Goal: Task Accomplishment & Management: Manage account settings

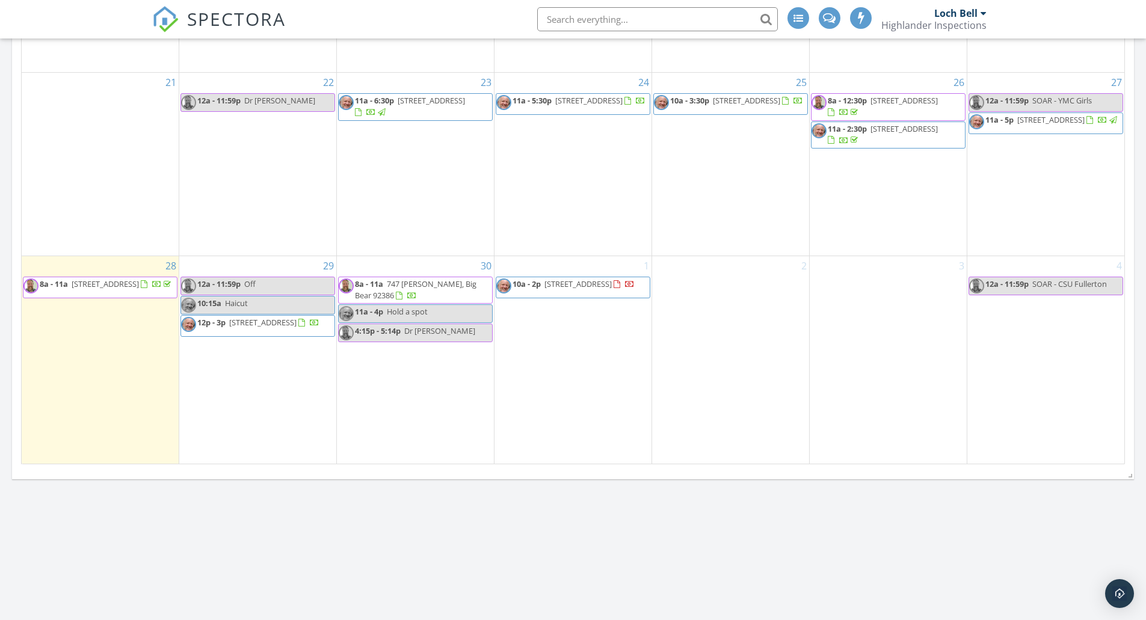
scroll to position [2889, 1165]
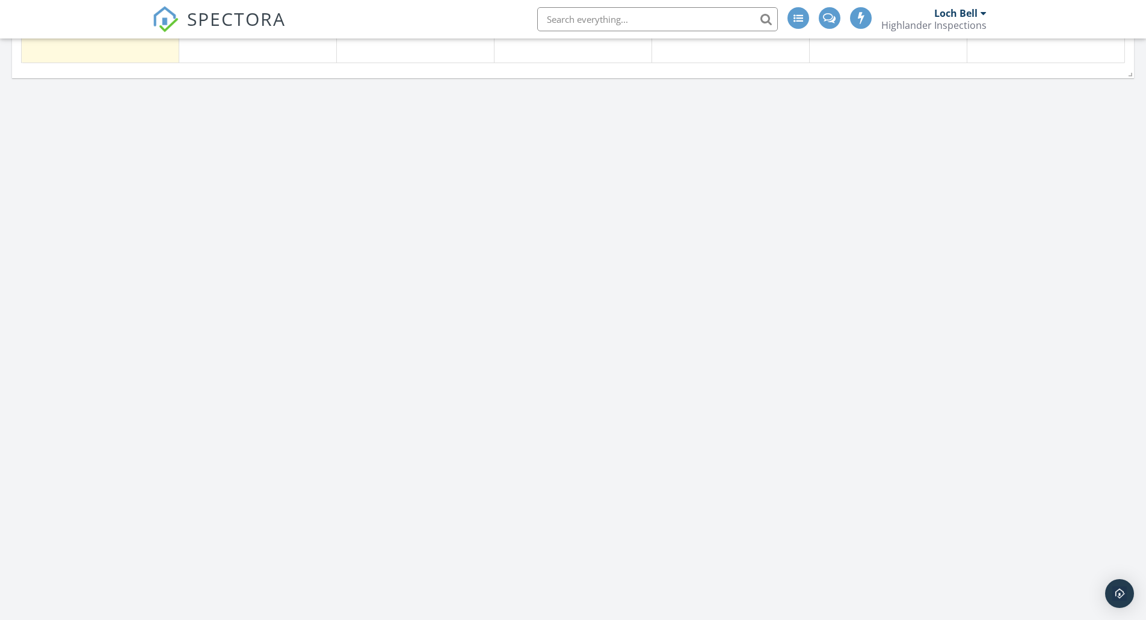
scroll to position [2005, 0]
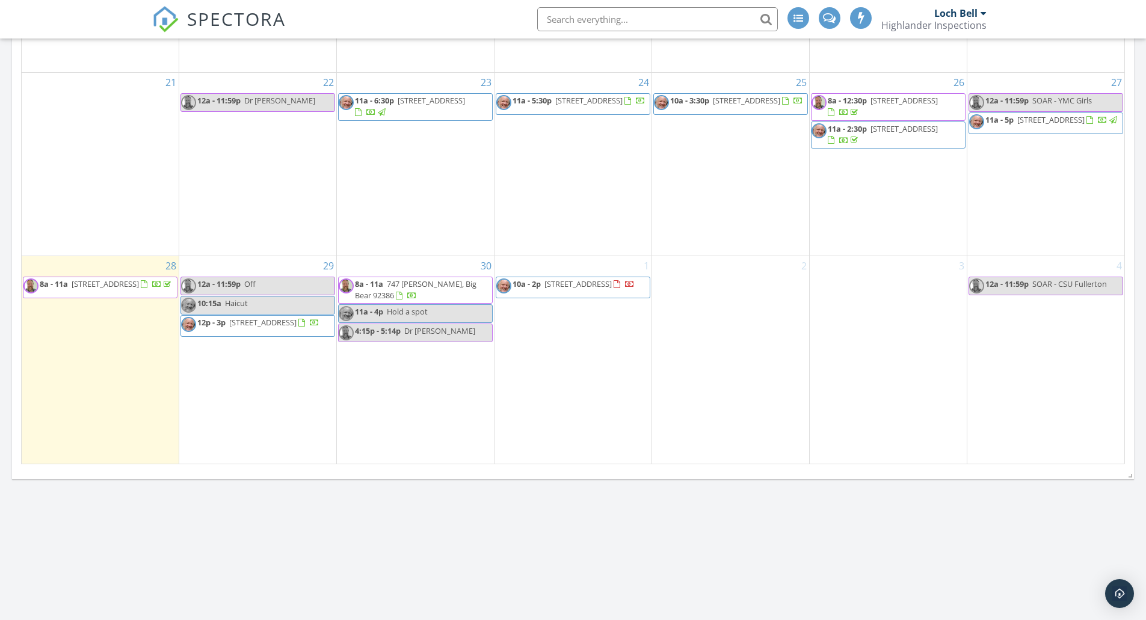
click at [373, 416] on div "30 8a - 11a 747 Holmes Ln, Big Bear 92386 11a - 4p Hold a spot 4:15p - 5:14p Dr…" at bounding box center [415, 360] width 157 height 208
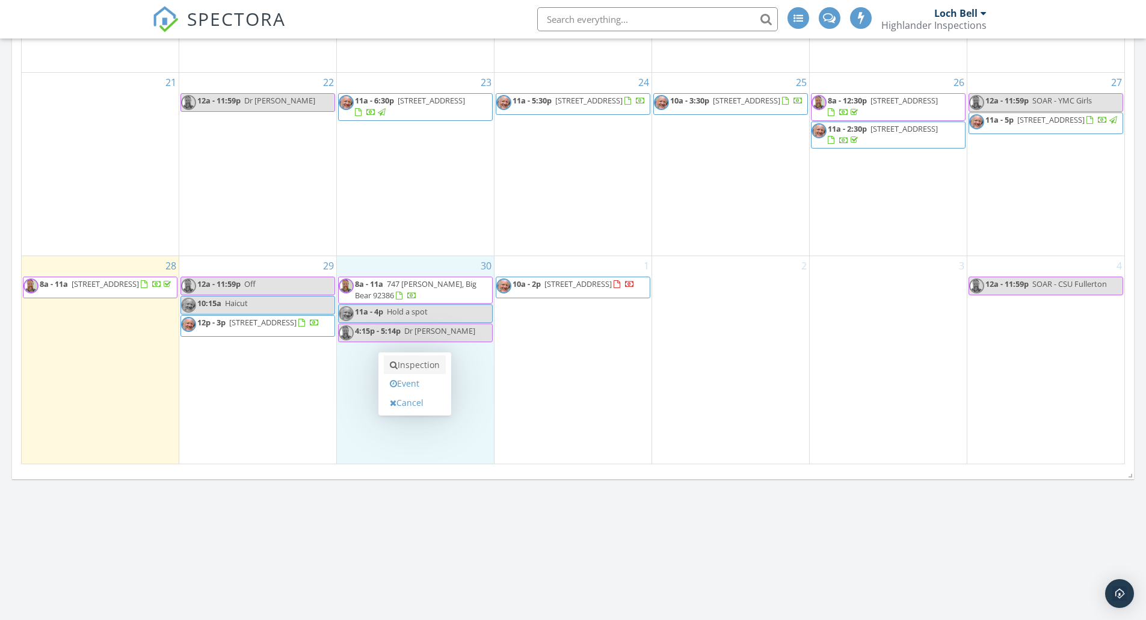
click at [406, 366] on link "Inspection" at bounding box center [415, 365] width 62 height 19
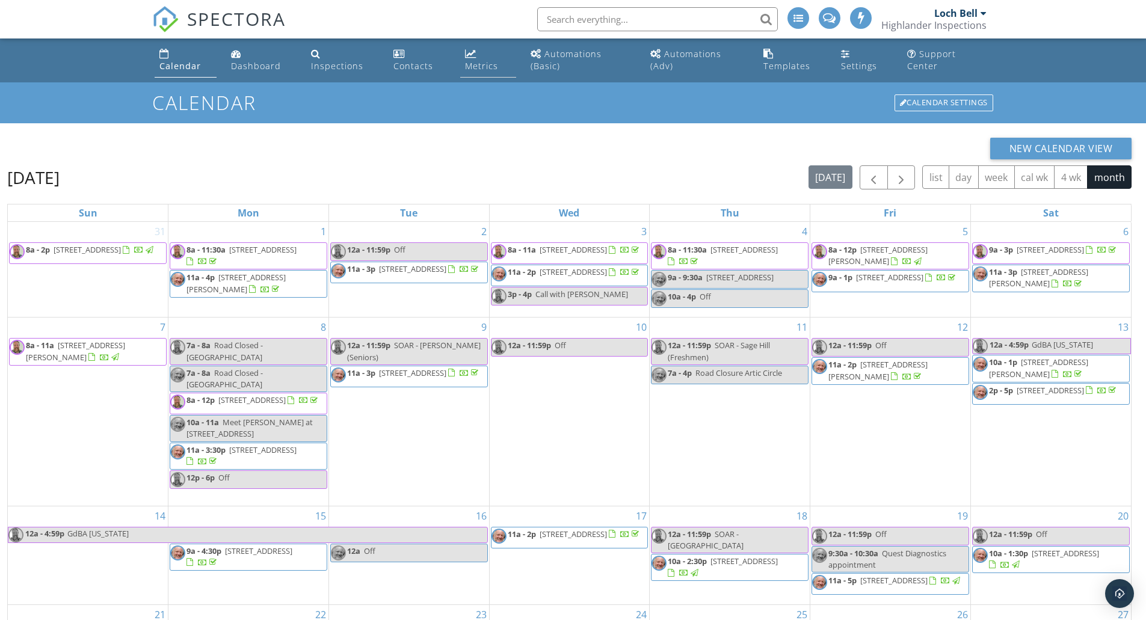
click at [471, 55] on div "Metrics" at bounding box center [470, 54] width 11 height 10
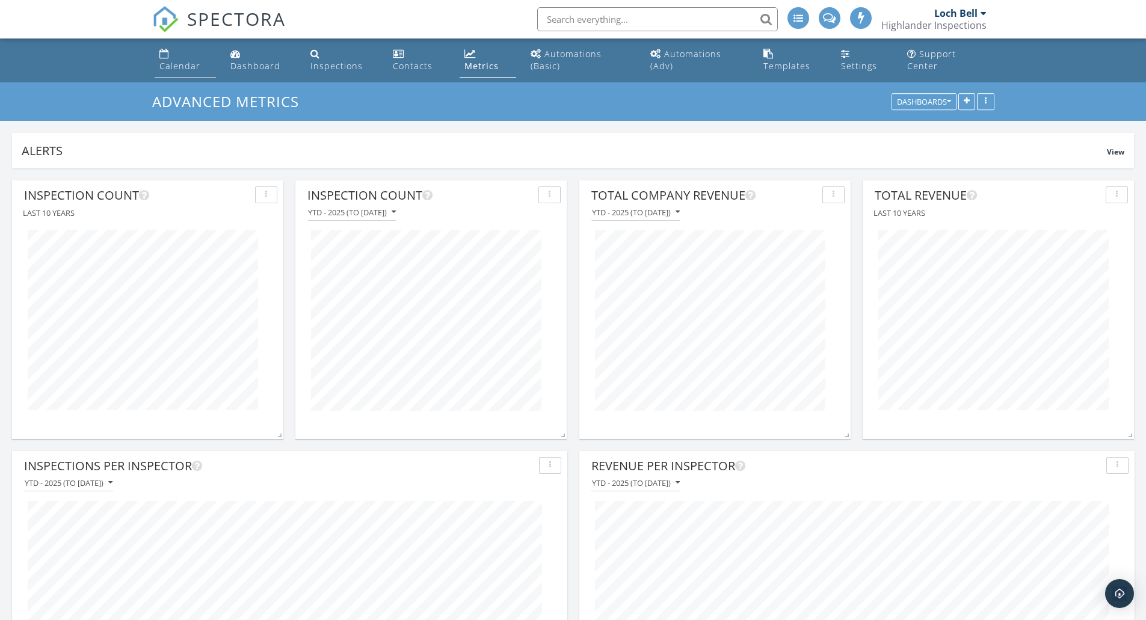
click at [171, 58] on link "Calendar" at bounding box center [185, 60] width 61 height 34
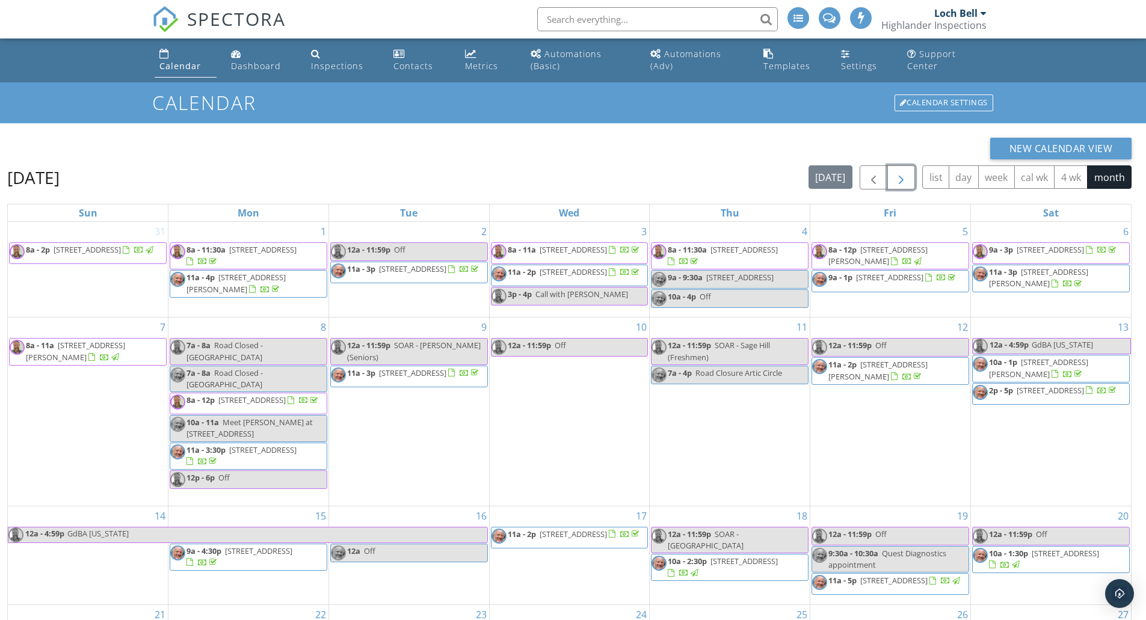
click at [908, 177] on span "button" at bounding box center [901, 178] width 14 height 14
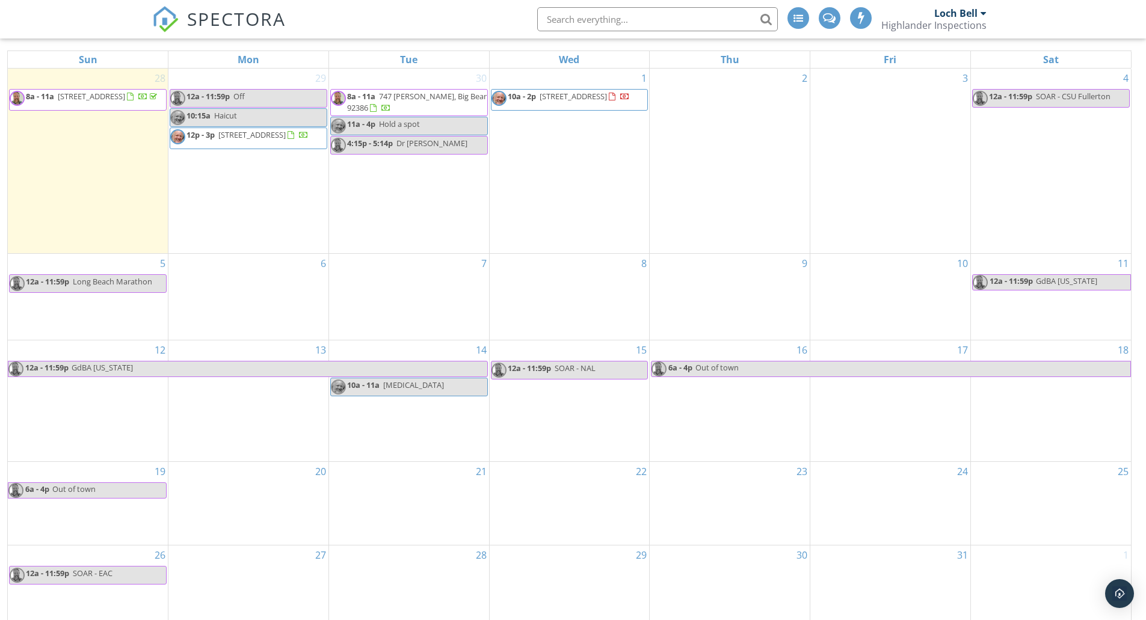
scroll to position [173, 0]
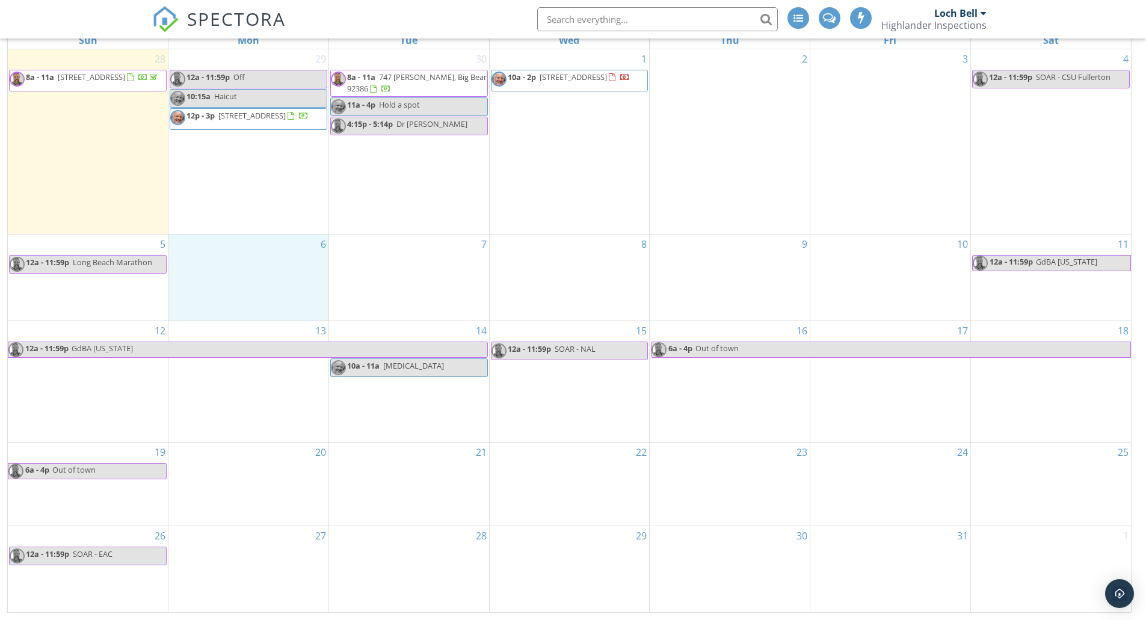
click at [246, 278] on div "6" at bounding box center [248, 277] width 160 height 85
click at [234, 226] on link "Inspection" at bounding box center [248, 226] width 62 height 19
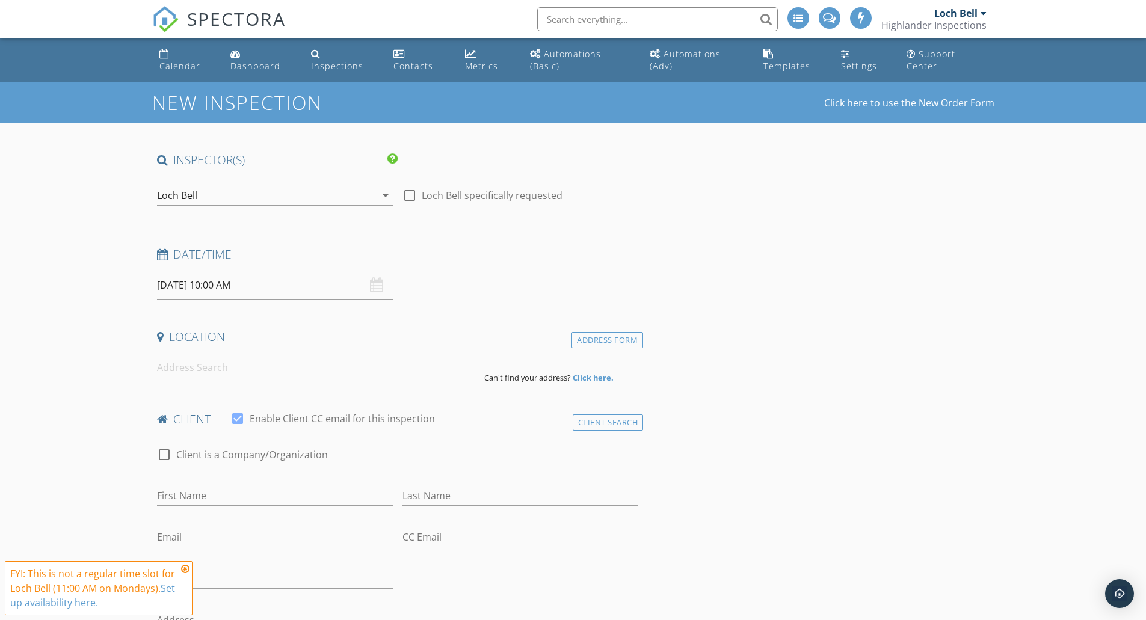
click at [185, 572] on icon at bounding box center [185, 569] width 8 height 10
click at [217, 292] on input "[DATE] 10:00 AM" at bounding box center [275, 285] width 236 height 29
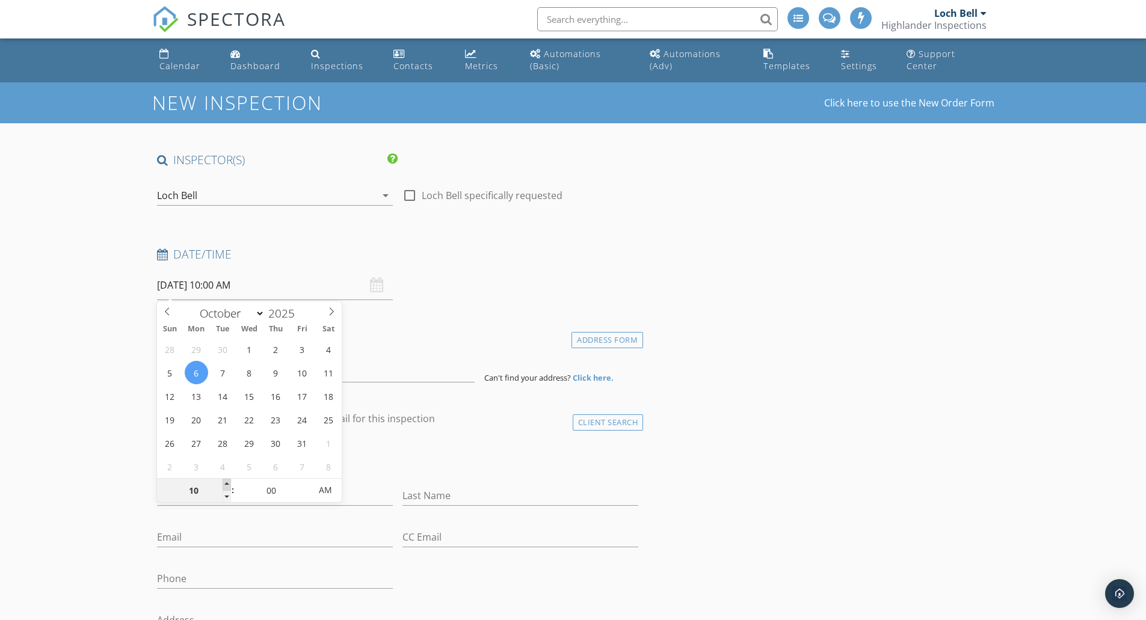
type input "11"
type input "[DATE] 11:00 AM"
click at [227, 486] on span at bounding box center [227, 485] width 8 height 12
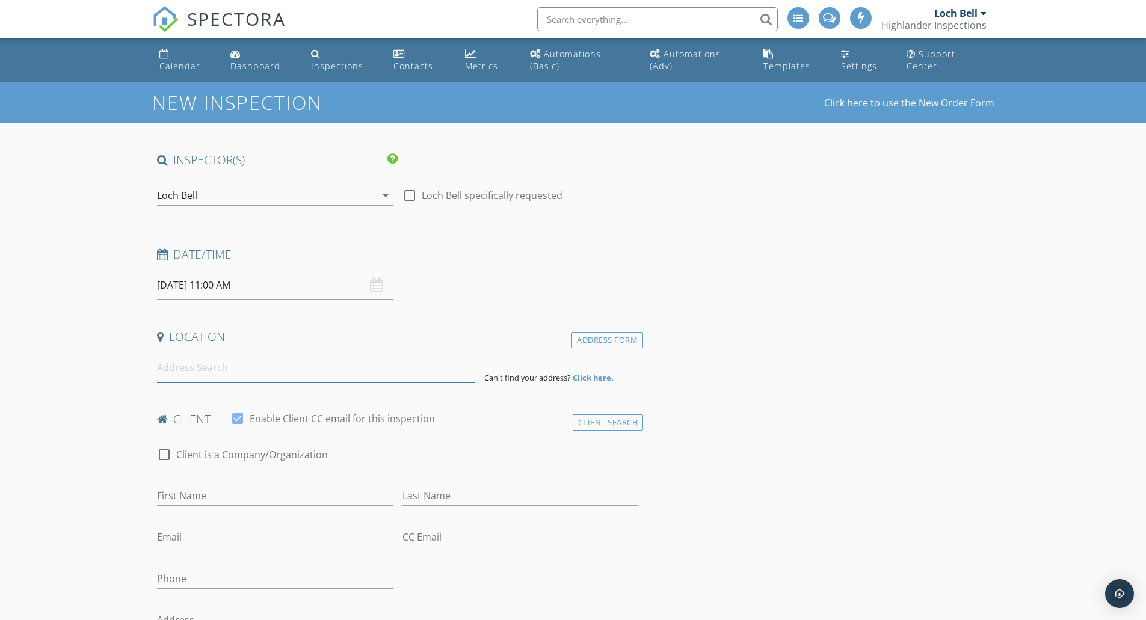
click at [203, 371] on input at bounding box center [316, 367] width 318 height 29
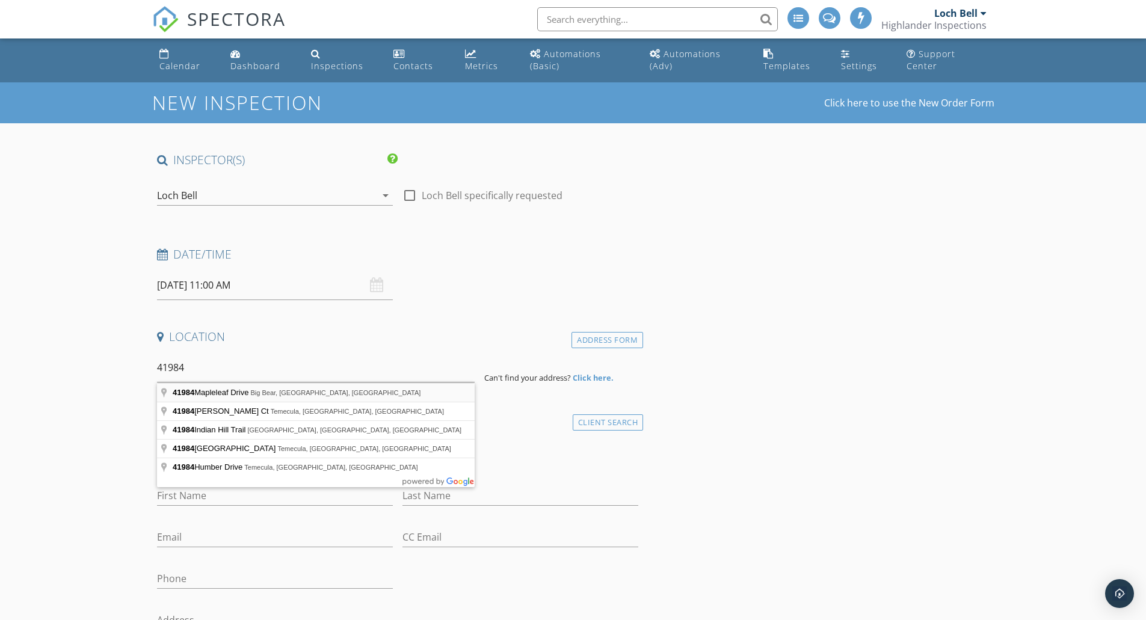
type input "41984 Mapleleaf Drive, Big Bear, CA, USA"
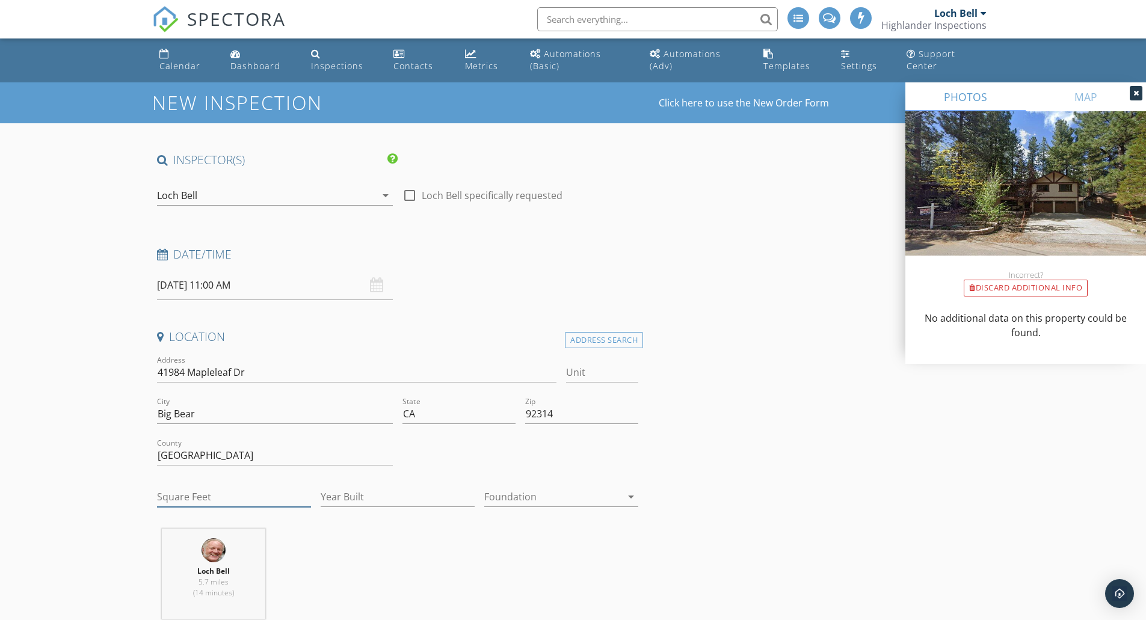
click at [225, 495] on input "Square Feet" at bounding box center [234, 497] width 154 height 20
type input "2146"
click at [364, 490] on input "Year Built" at bounding box center [398, 497] width 154 height 20
type input "1979"
click at [527, 493] on div at bounding box center [552, 496] width 137 height 19
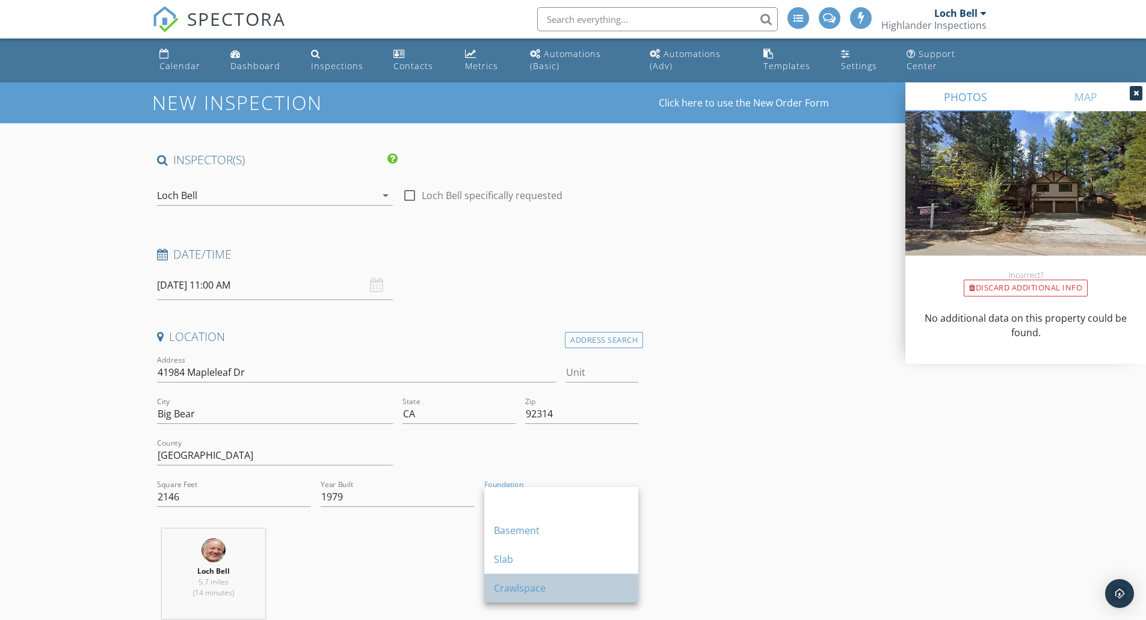
click at [517, 586] on div "Crawlspace" at bounding box center [561, 588] width 135 height 14
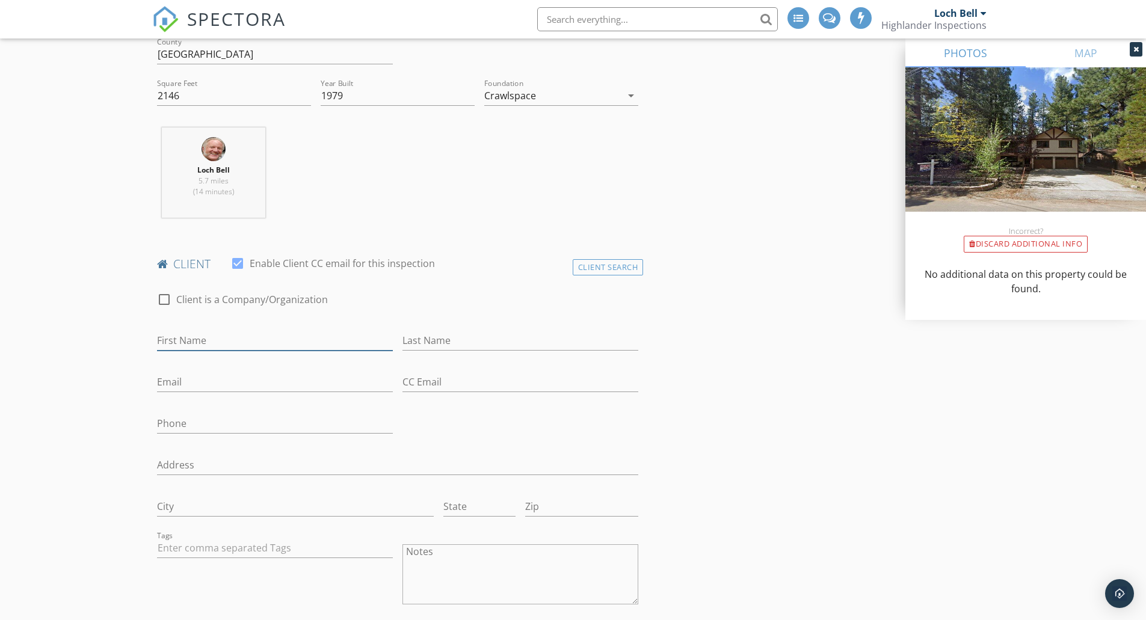
click at [253, 340] on input "First Name" at bounding box center [275, 341] width 236 height 20
type input "Angela"
type input "O'Donnell"
paste input "[EMAIL_ADDRESS][DOMAIN_NAME]"
type input "[EMAIL_ADDRESS][DOMAIN_NAME]"
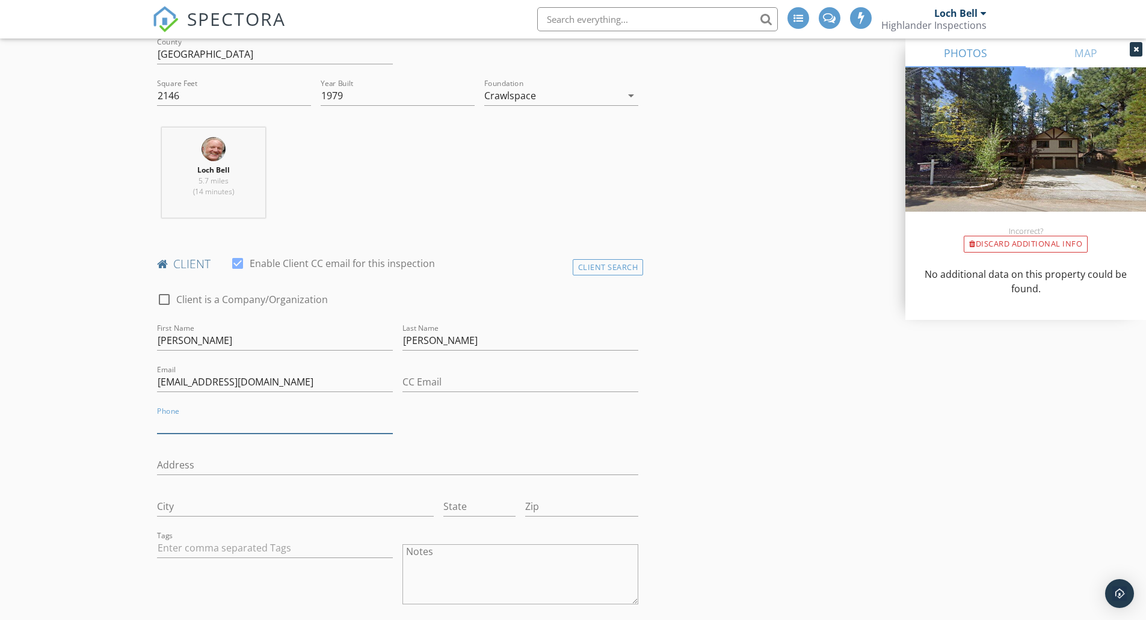
click at [245, 425] on input "Phone" at bounding box center [275, 424] width 236 height 20
paste input "[PHONE_NUMBER]"
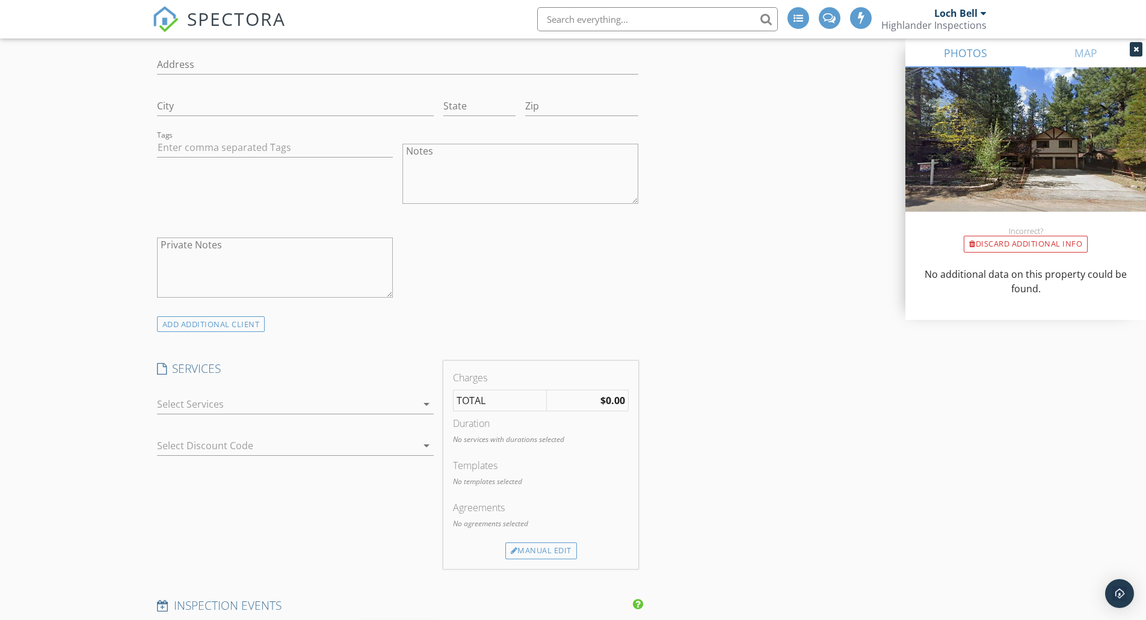
type input "714-891-8804"
click at [197, 404] on div at bounding box center [287, 404] width 260 height 19
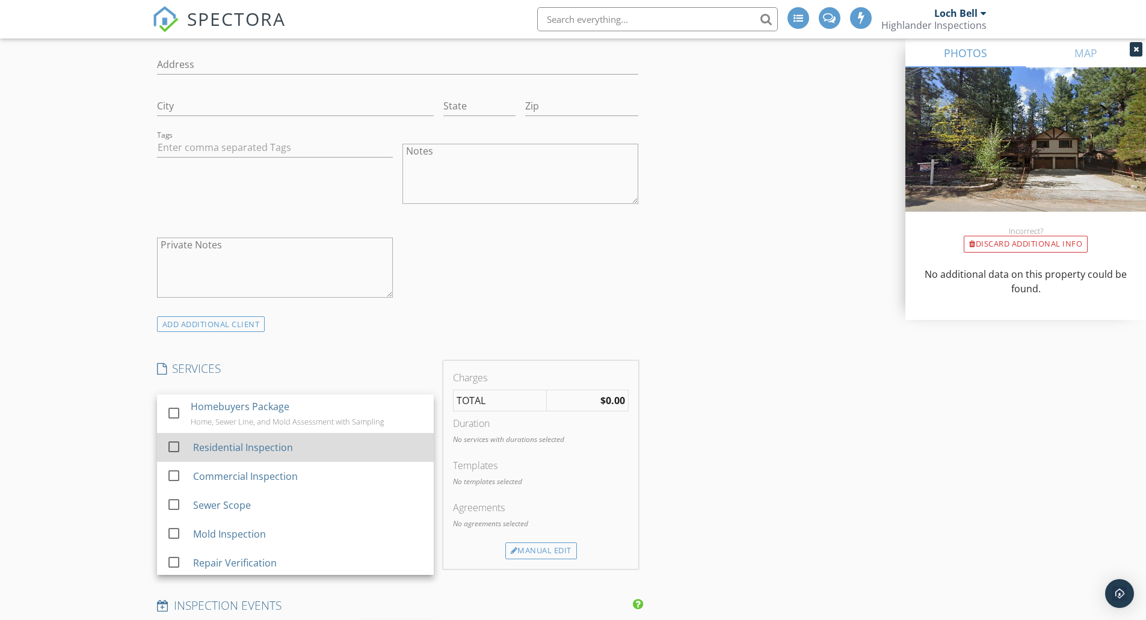
click at [194, 444] on div "Residential Inspection" at bounding box center [243, 447] width 100 height 14
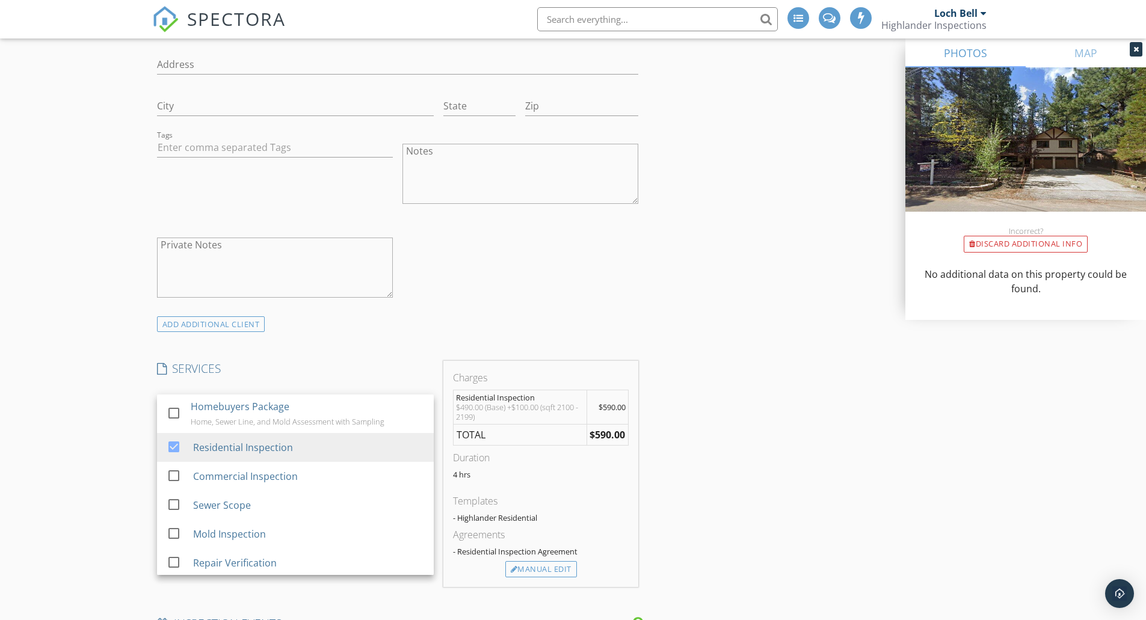
click at [125, 440] on div "New Inspection Click here to use the New Order Form INSPECTOR(S) check_box Loch…" at bounding box center [573, 512] width 1146 height 2465
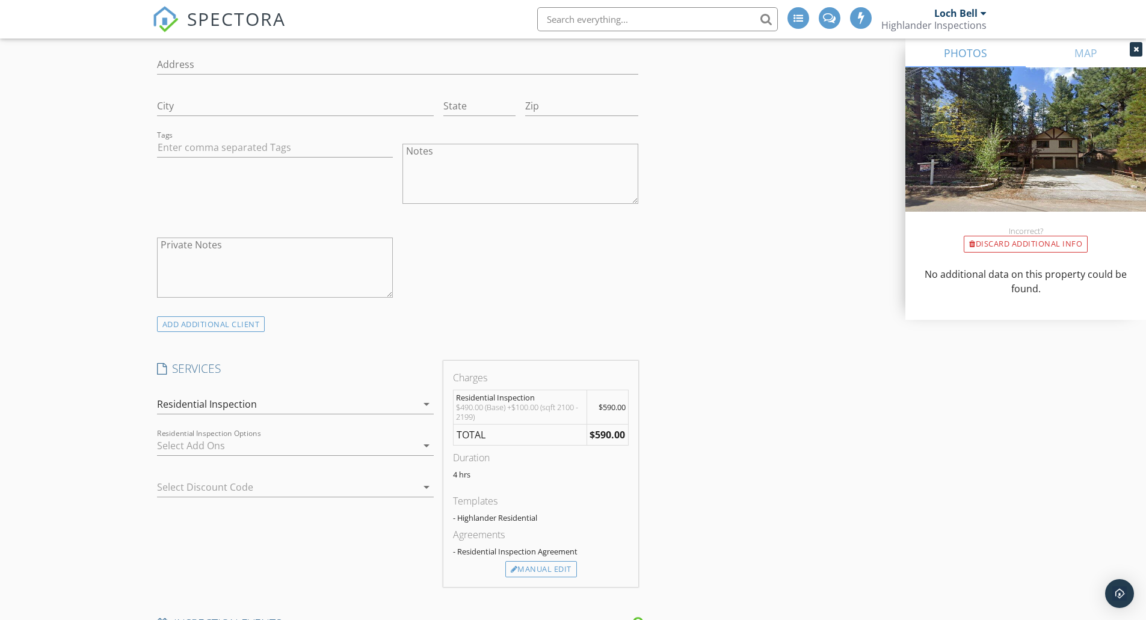
click at [191, 442] on div at bounding box center [287, 445] width 260 height 19
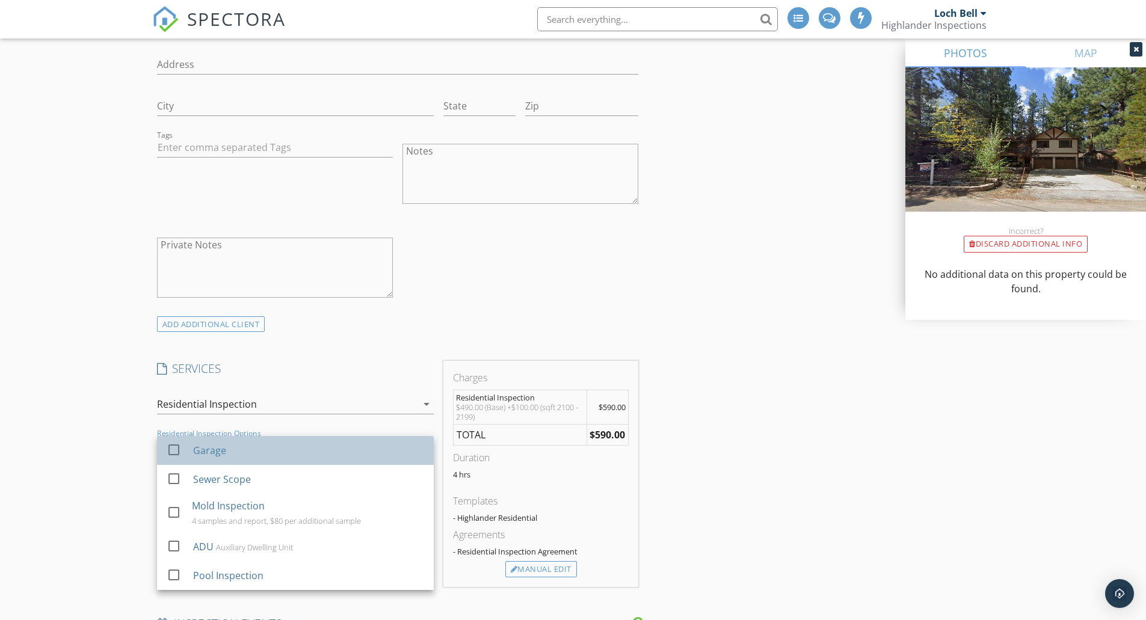
click at [194, 451] on div "Garage" at bounding box center [209, 450] width 33 height 14
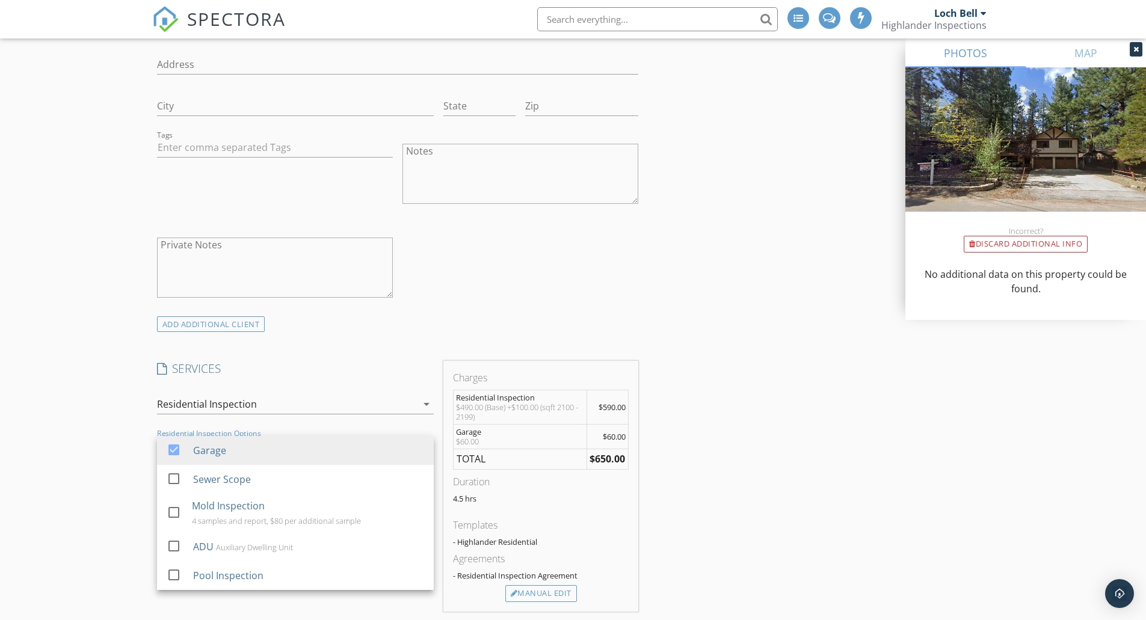
click at [60, 430] on div "New Inspection Click here to use the New Order Form INSPECTOR(S) check_box Loch…" at bounding box center [573, 525] width 1146 height 2490
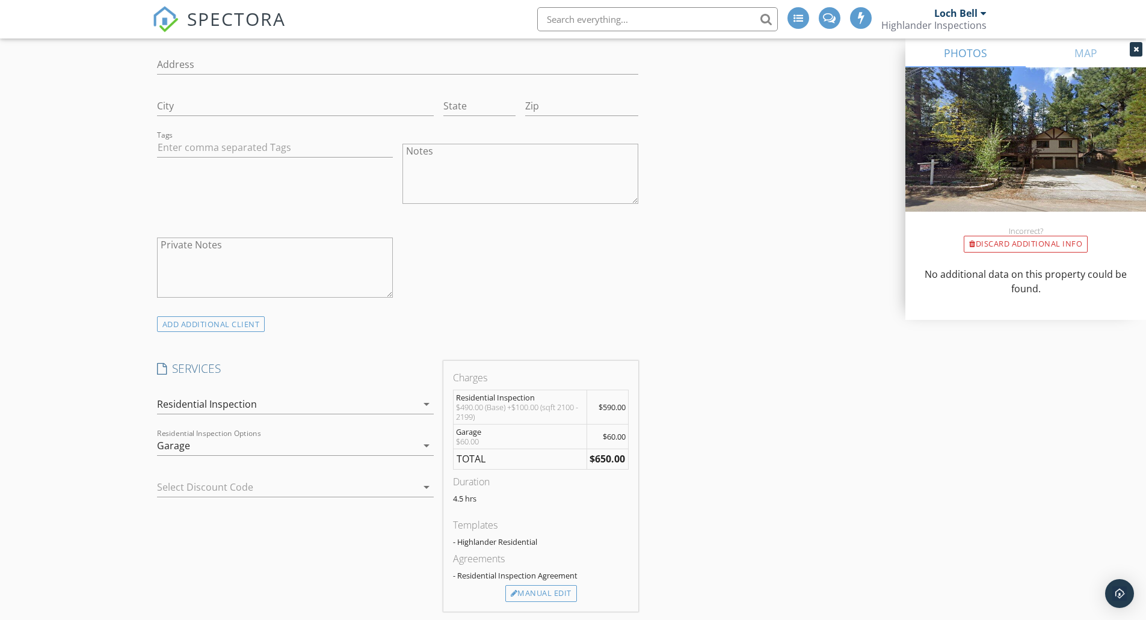
scroll to position [1203, 0]
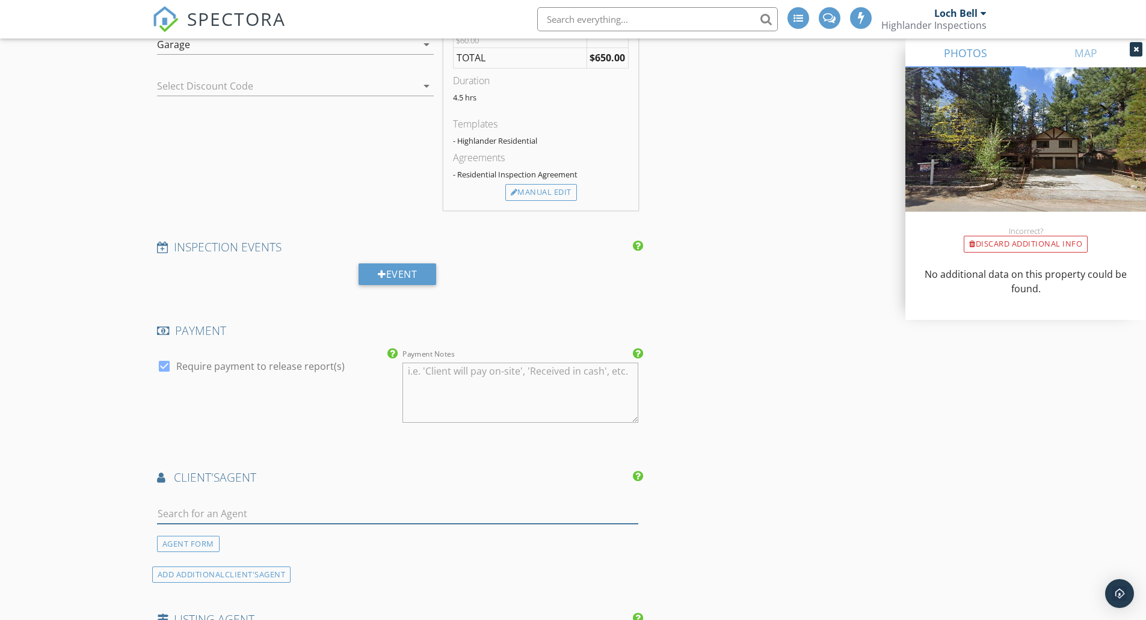
click at [244, 516] on input "text" at bounding box center [398, 514] width 482 height 20
type input "[PERSON_NAME]"
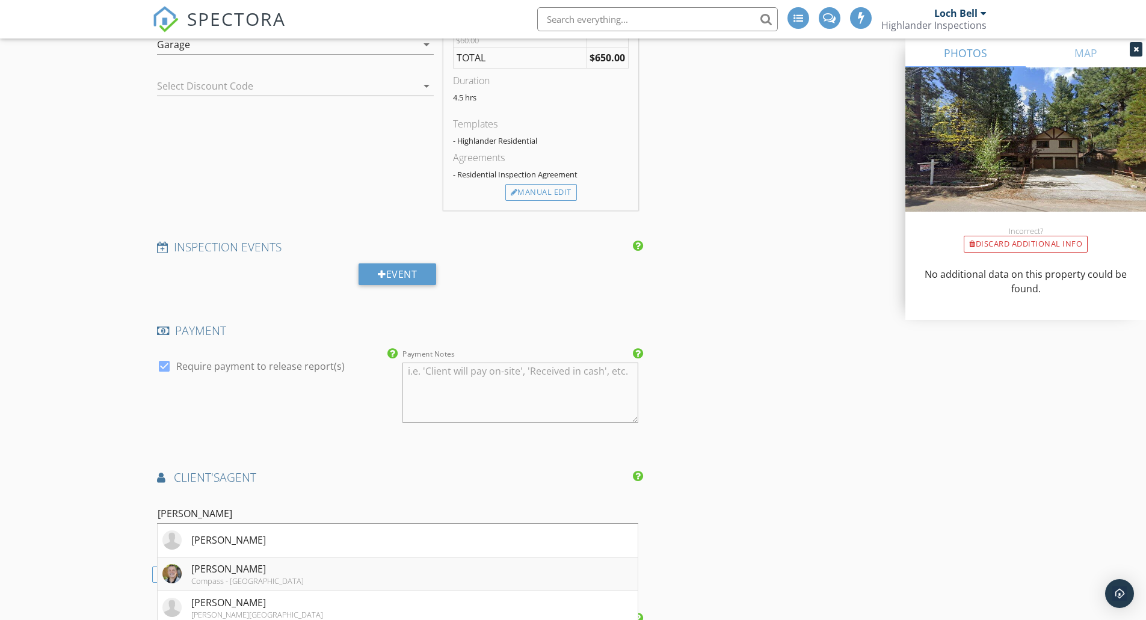
click at [221, 569] on div "[PERSON_NAME]" at bounding box center [247, 569] width 113 height 14
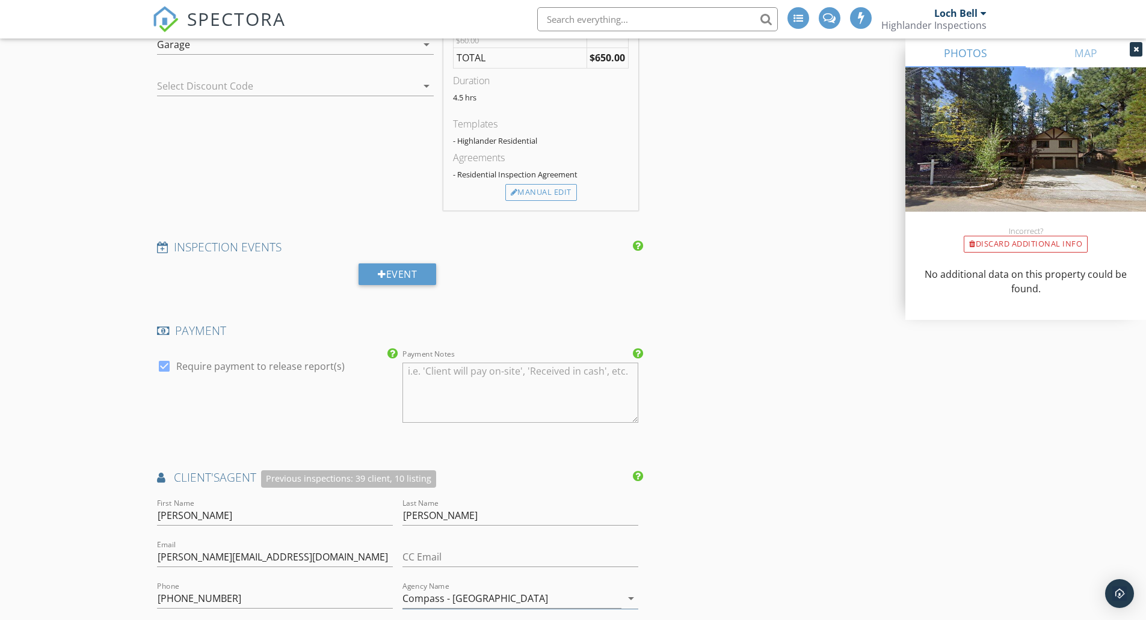
type textarea "5148 - keys AMR or DOS"
click at [93, 490] on div "New Inspection Click here to use the New Order Form INSPECTOR(S) check_box Loch…" at bounding box center [573, 279] width 1146 height 2801
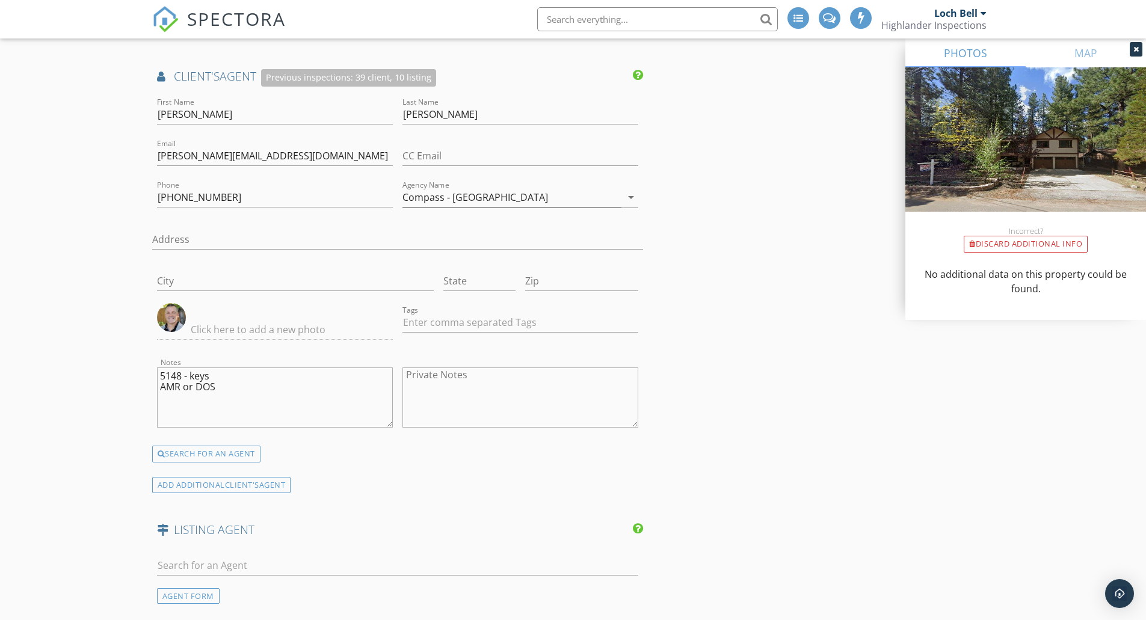
scroll to position [2005, 0]
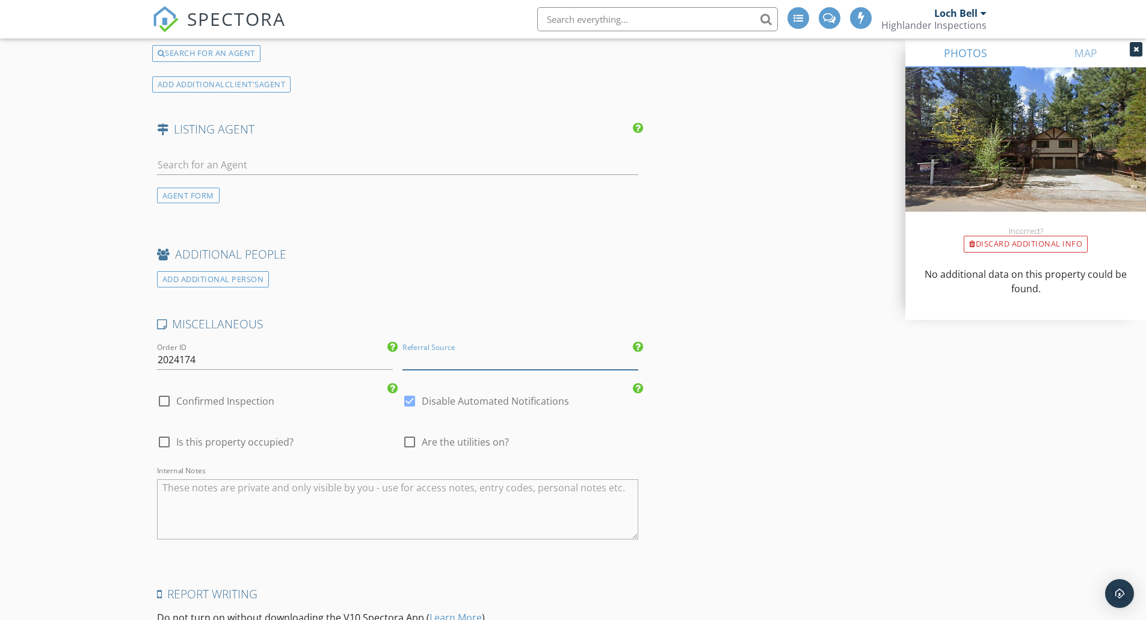
click at [474, 355] on input "Referral Source" at bounding box center [521, 360] width 236 height 20
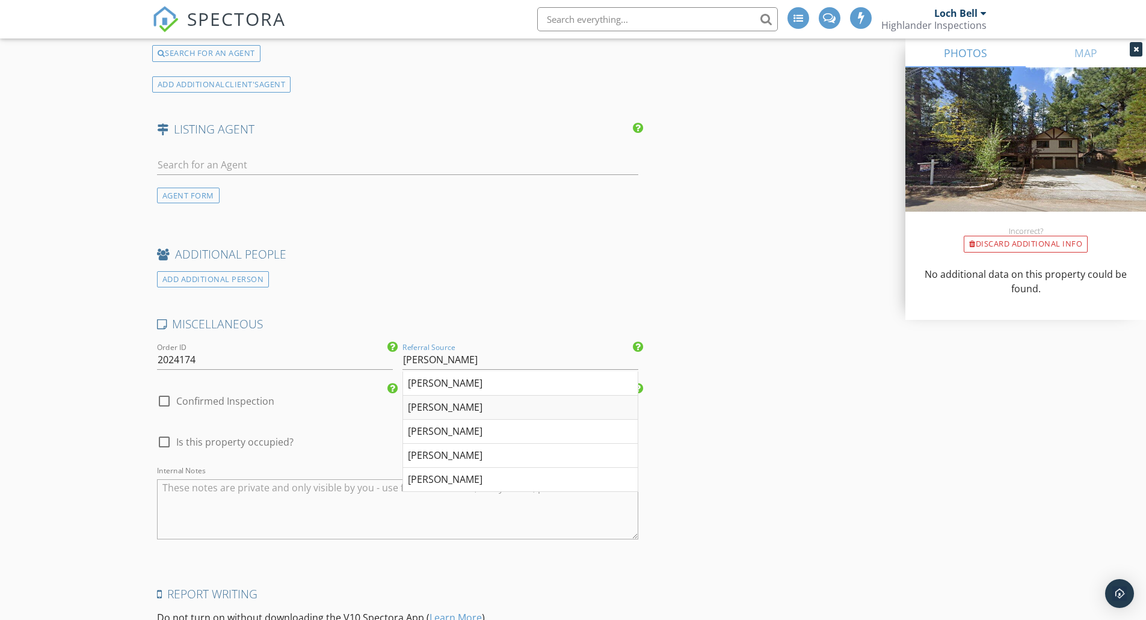
click at [434, 407] on div "John Porter" at bounding box center [520, 408] width 235 height 24
type input "John Porter"
click at [410, 445] on div at bounding box center [410, 442] width 20 height 20
checkbox input "true"
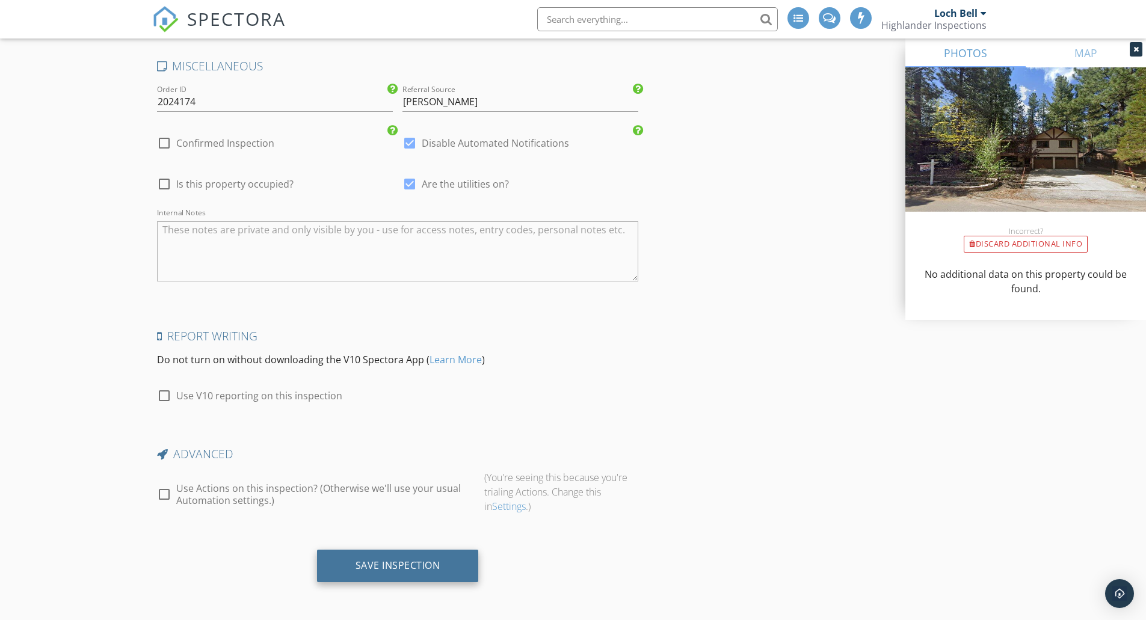
click at [363, 558] on div "Save Inspection" at bounding box center [398, 566] width 162 height 32
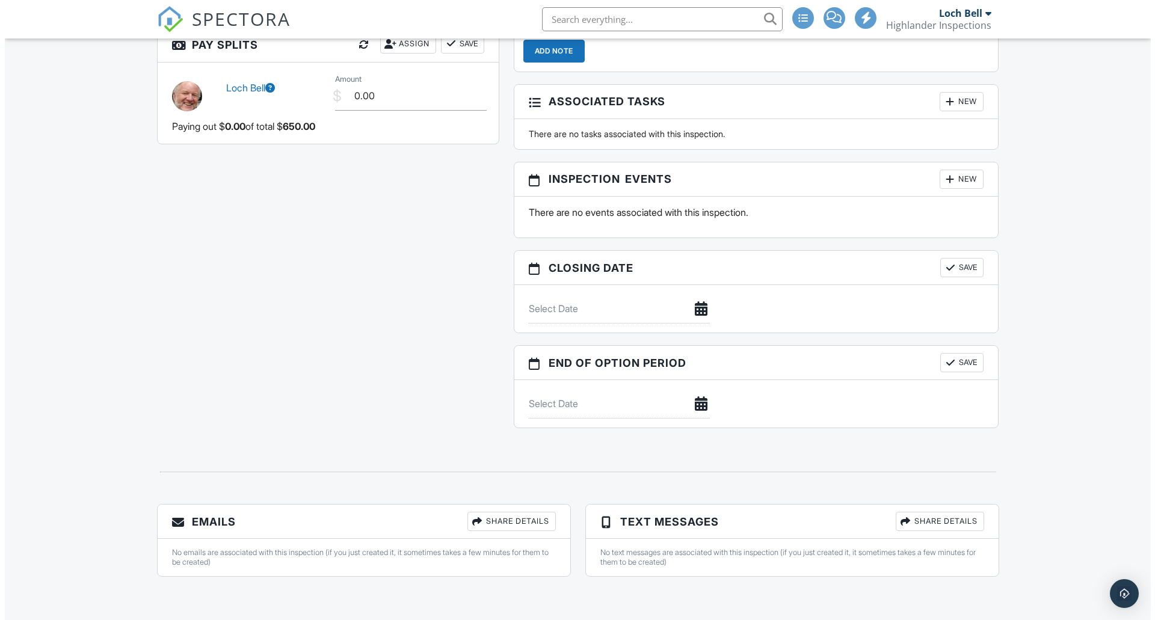
scroll to position [815, 0]
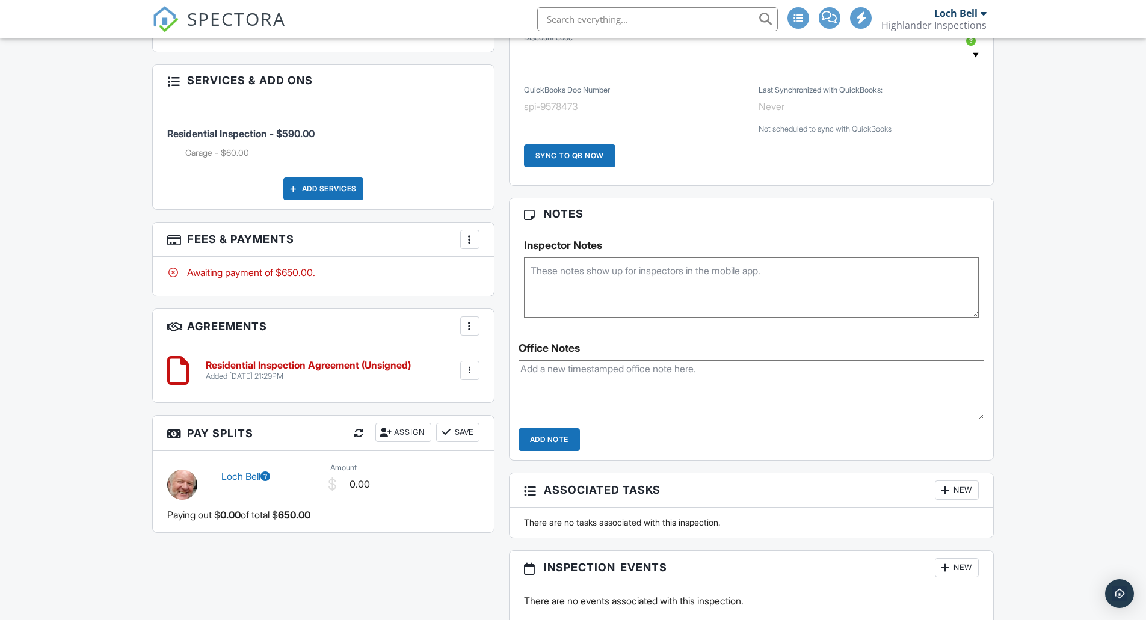
click at [468, 245] on div at bounding box center [470, 239] width 12 height 12
click at [510, 289] on li "Edit Fees & Payments" at bounding box center [531, 276] width 126 height 30
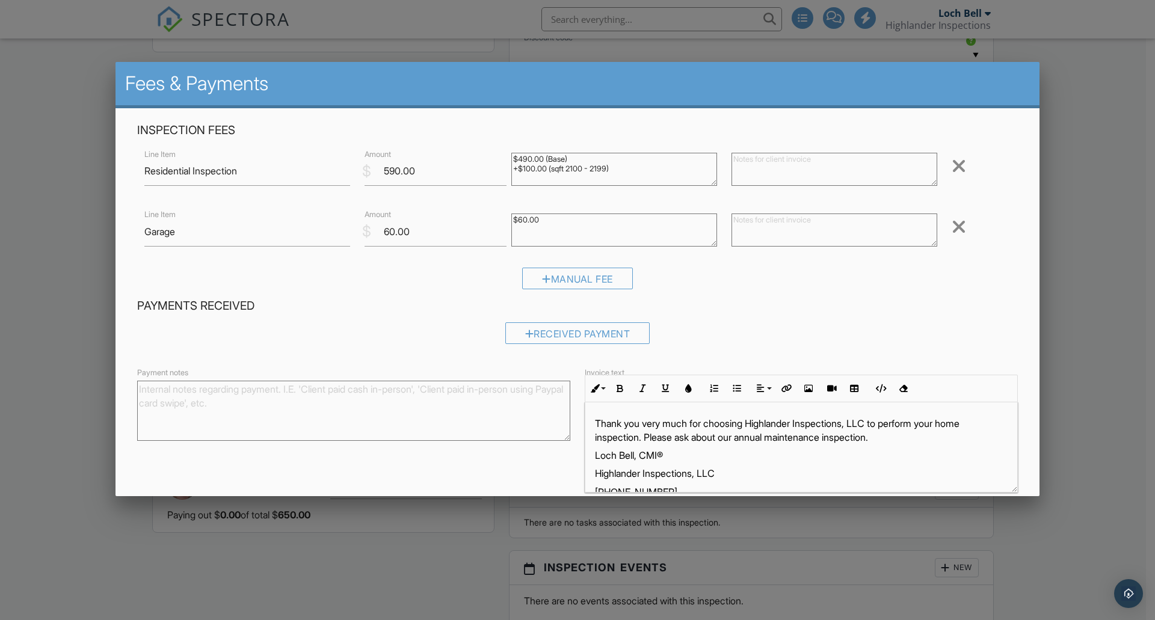
drag, startPoint x: 620, startPoint y: 175, endPoint x: 501, endPoint y: 158, distance: 120.3
click at [504, 156] on div "$490.00 (Base) +$100.00 (sqft 2100 - 2199)" at bounding box center [614, 171] width 220 height 48
drag, startPoint x: 531, startPoint y: 220, endPoint x: 505, endPoint y: 219, distance: 25.9
click at [505, 218] on div "$60.00" at bounding box center [614, 232] width 220 height 48
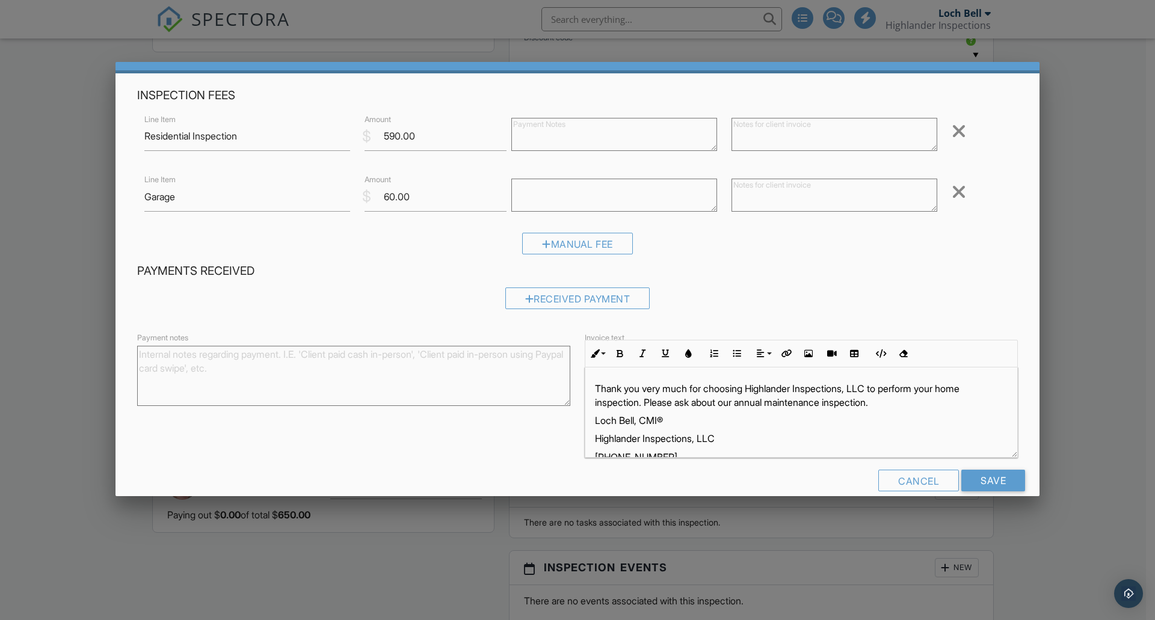
scroll to position [54, 0]
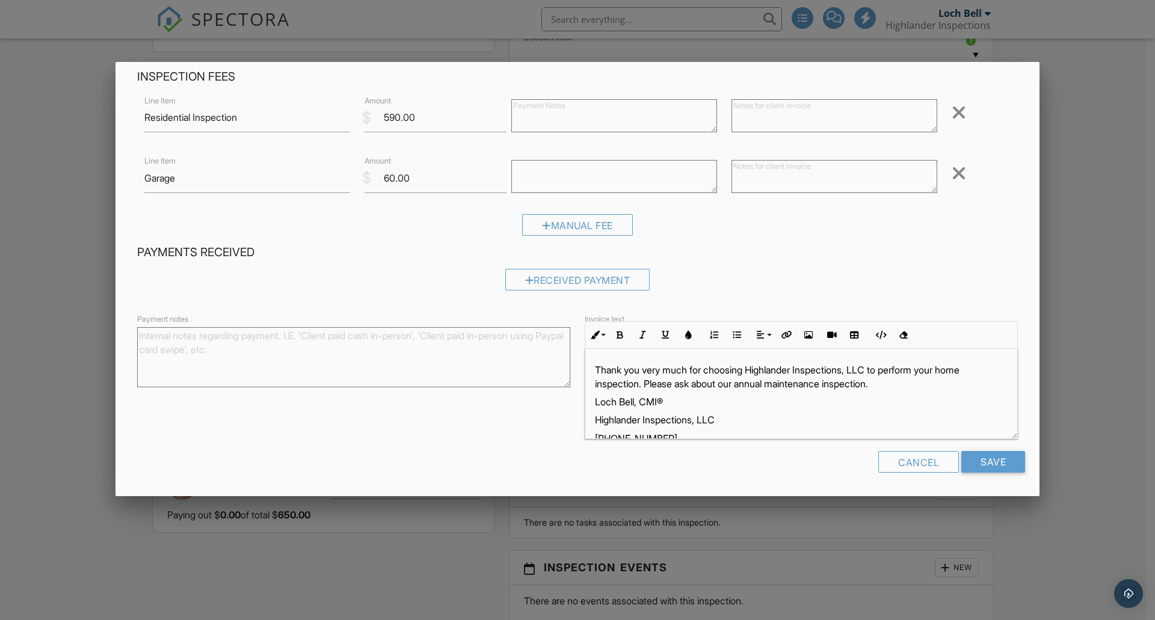
click at [875, 369] on p "Thank you very much for choosing Highlander Inspections, LLC to perform your ho…" at bounding box center [801, 376] width 413 height 27
click at [744, 418] on p "Highlander Inspections, LLC" at bounding box center [801, 419] width 413 height 13
click at [968, 461] on input "Save" at bounding box center [993, 462] width 64 height 22
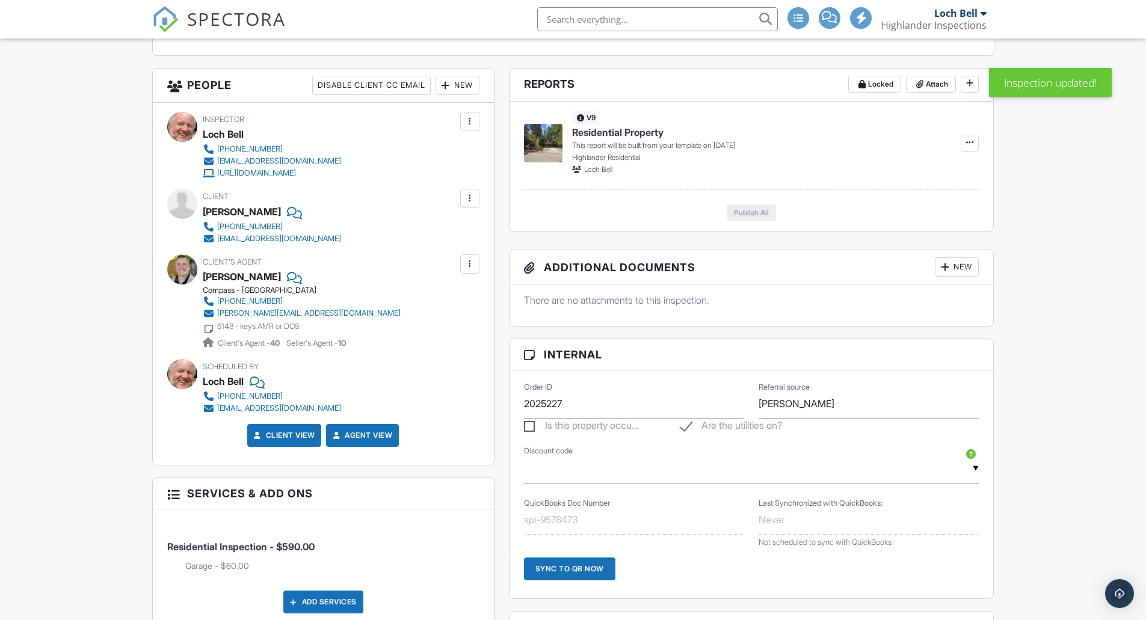
scroll to position [802, 0]
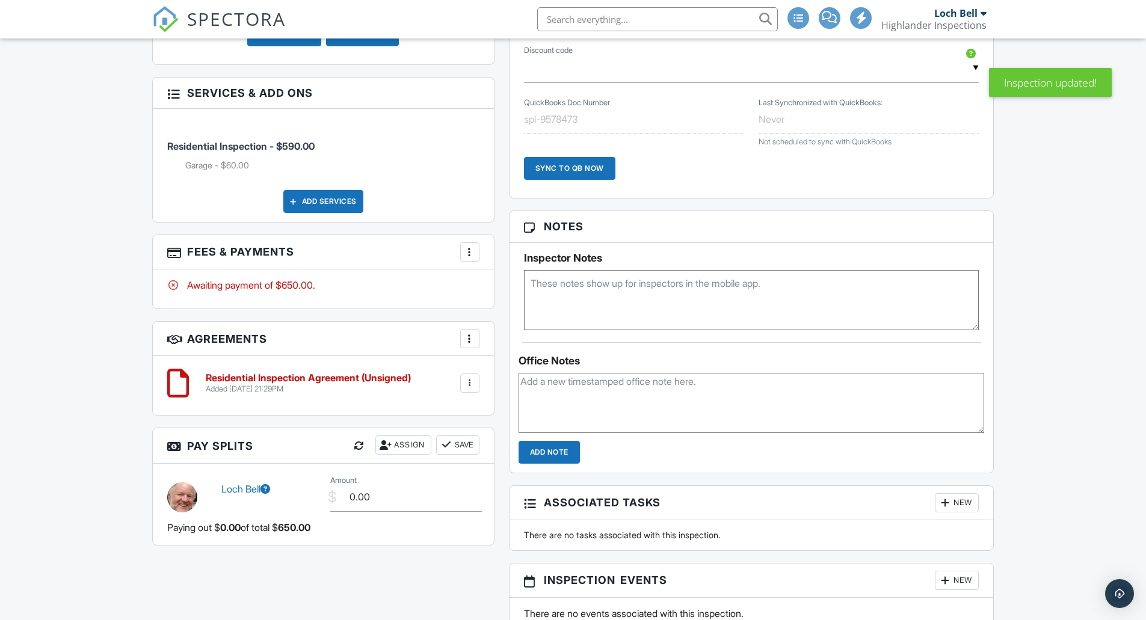
click at [469, 258] on div at bounding box center [470, 252] width 12 height 12
click at [531, 300] on li "Edit Fees & Payments" at bounding box center [531, 289] width 126 height 30
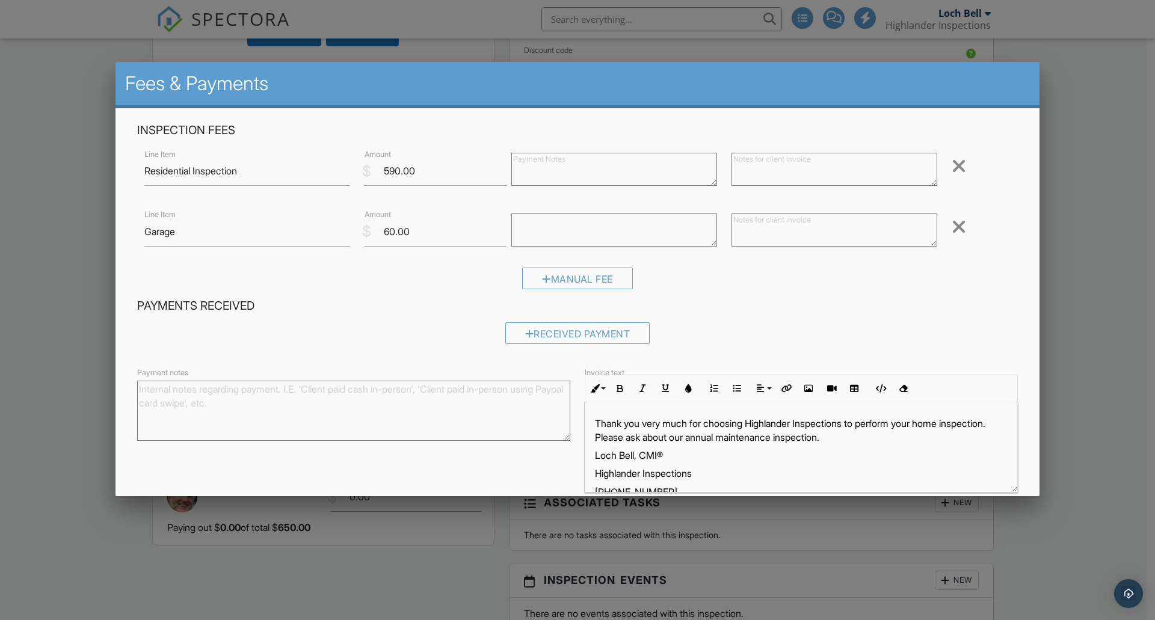
click at [1078, 402] on div at bounding box center [577, 328] width 1155 height 776
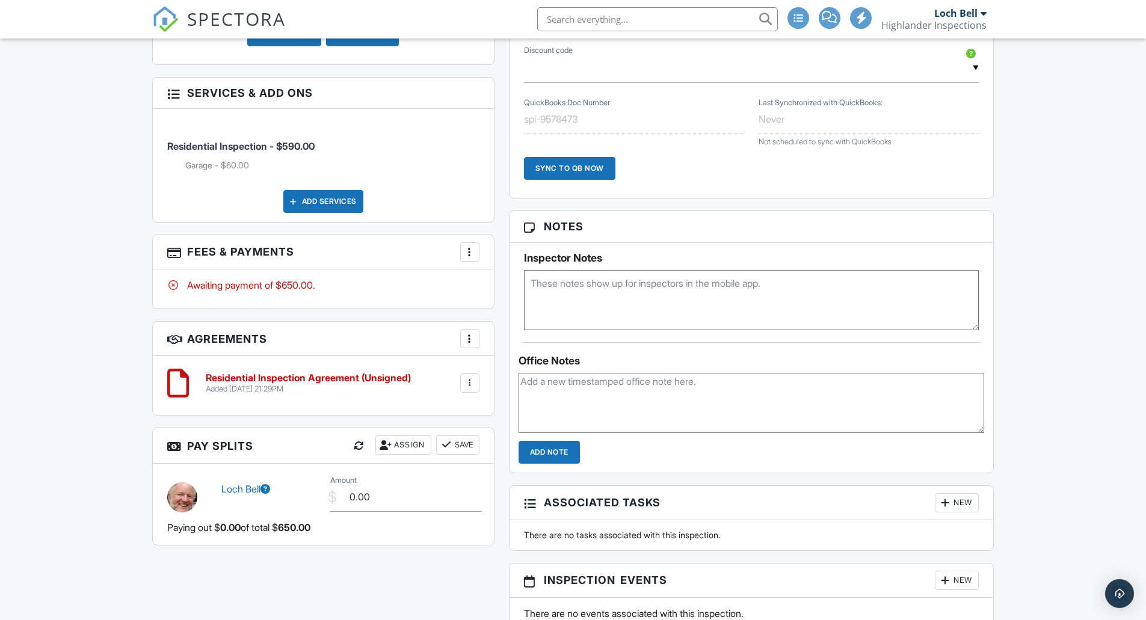
click at [478, 262] on div "More" at bounding box center [469, 251] width 19 height 19
click at [516, 299] on li "Edit Fees & Payments" at bounding box center [531, 289] width 126 height 30
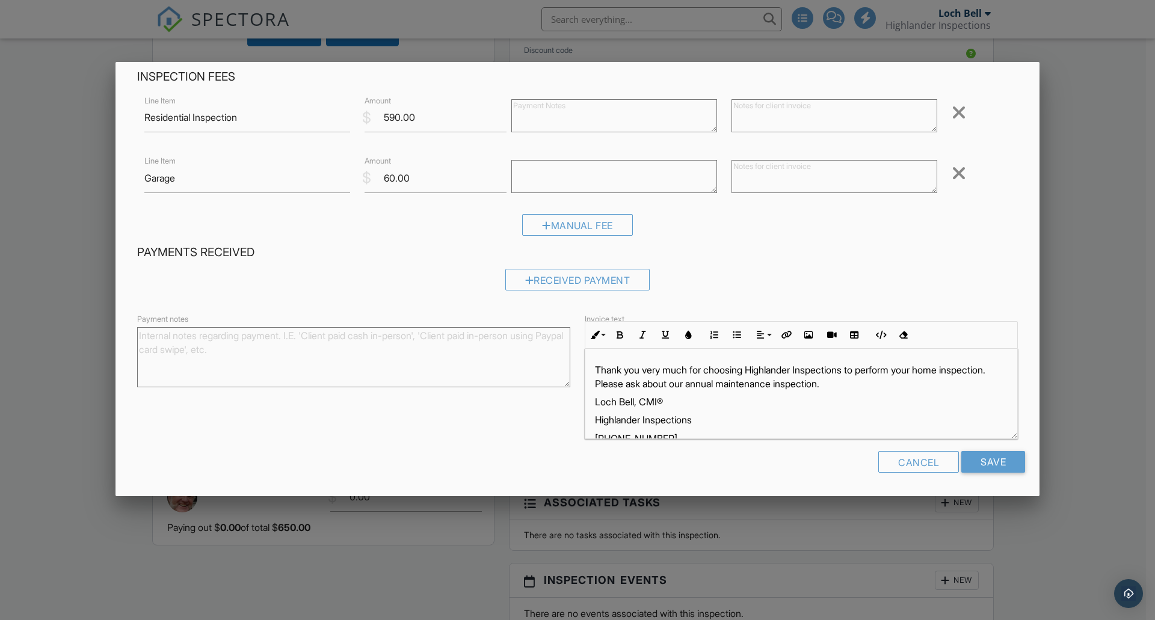
click at [1092, 404] on div at bounding box center [577, 328] width 1155 height 776
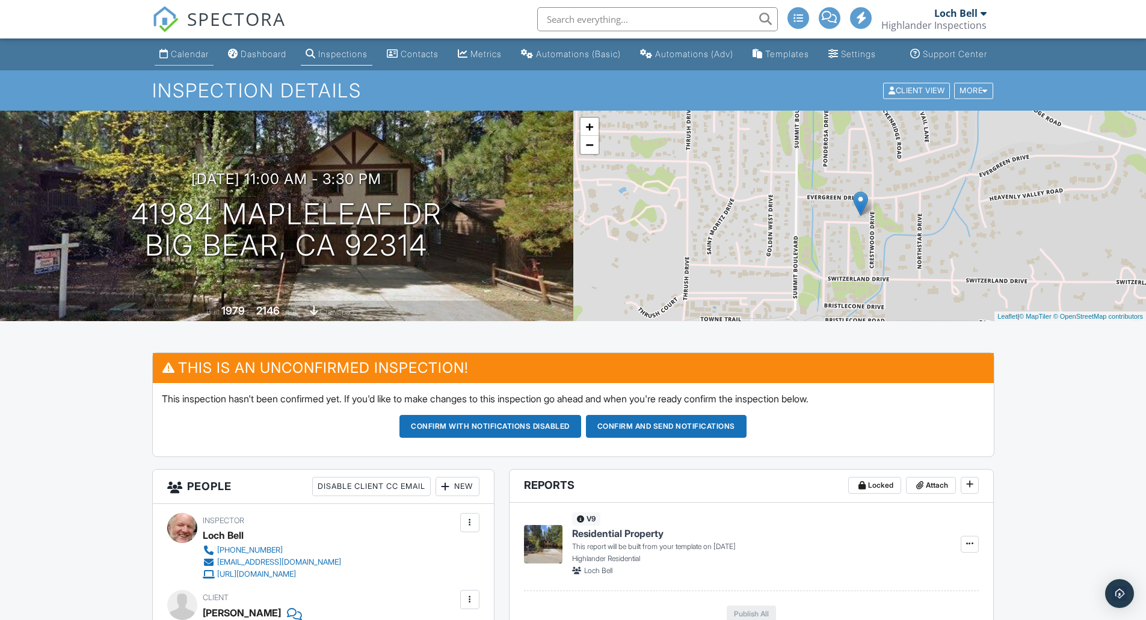
click at [171, 59] on div "Calendar" at bounding box center [190, 54] width 38 height 10
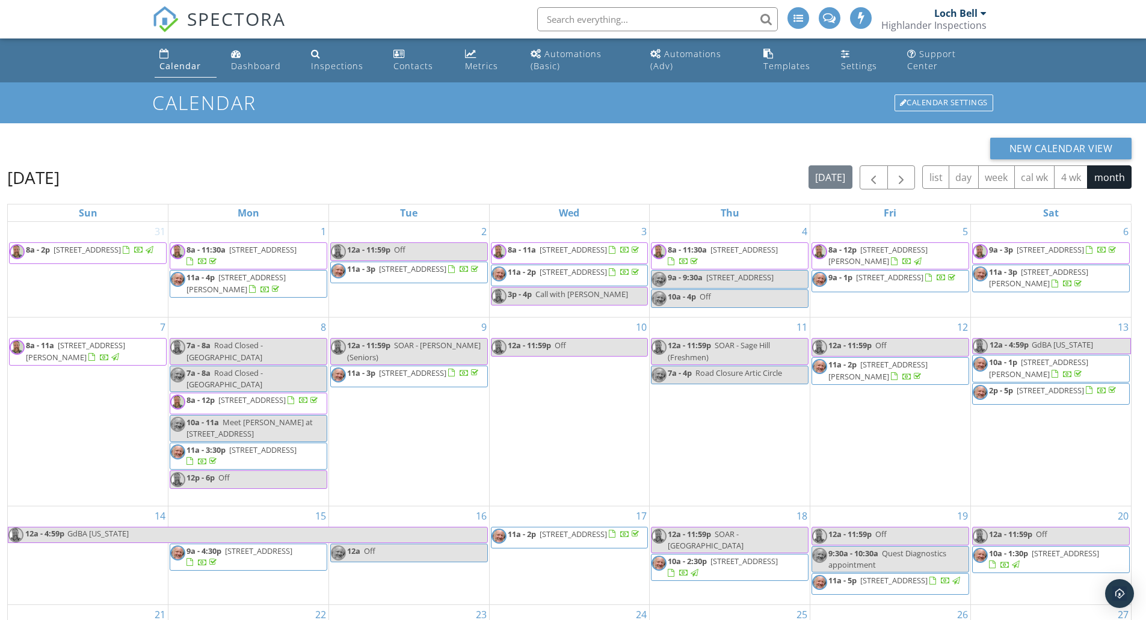
scroll to position [173, 0]
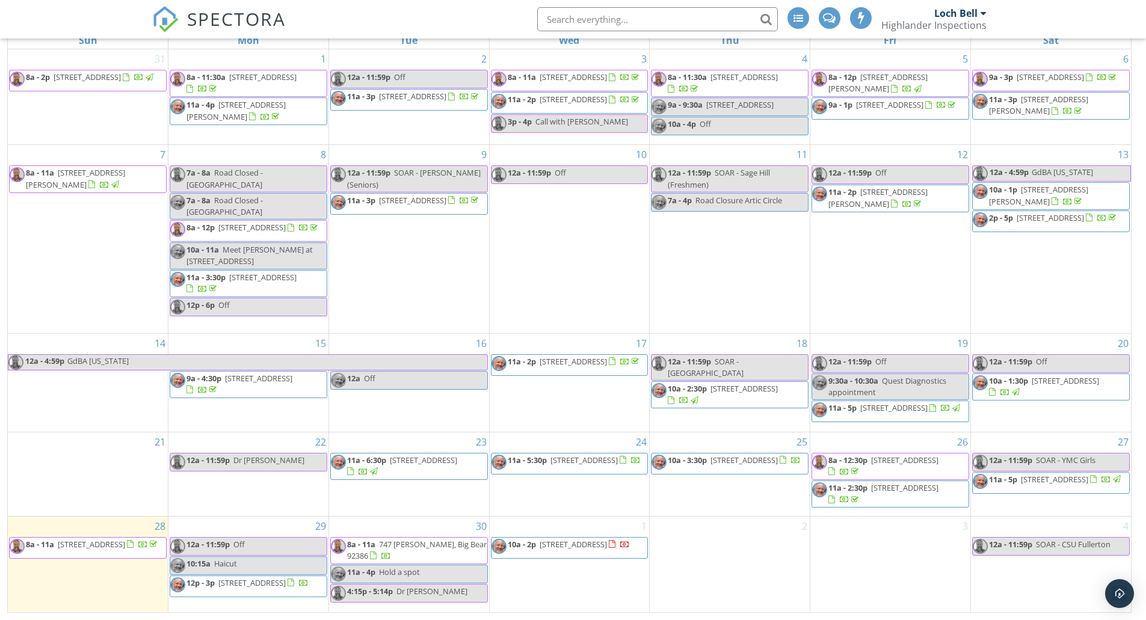
click at [379, 575] on div "11a - 4p Hold a spot" at bounding box center [375, 572] width 89 height 11
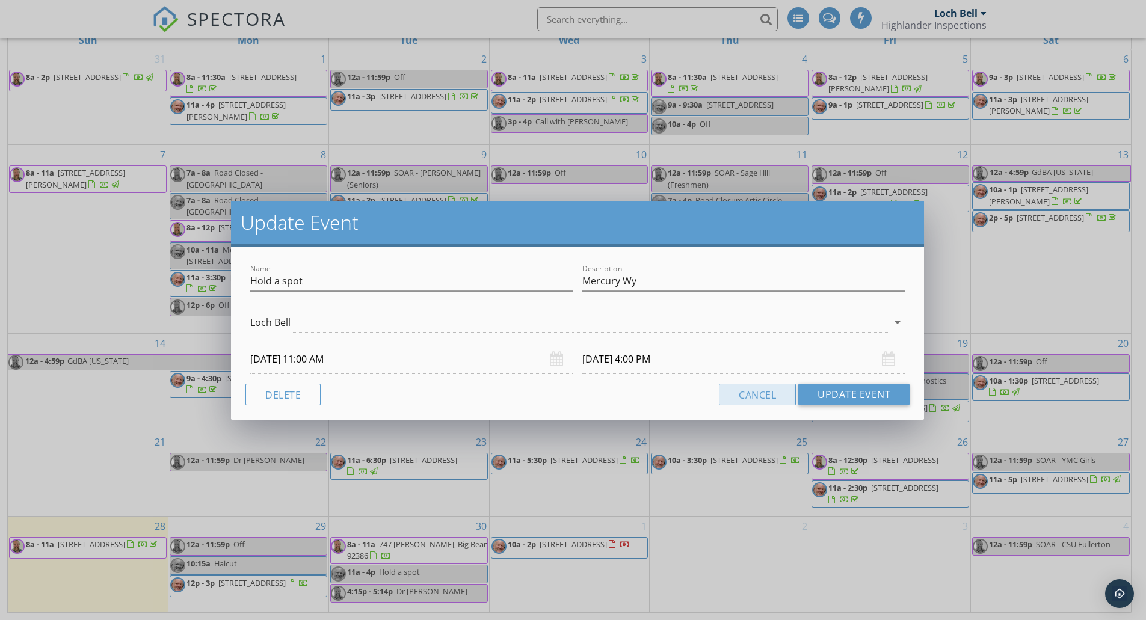
click at [760, 396] on button "Cancel" at bounding box center [757, 395] width 77 height 22
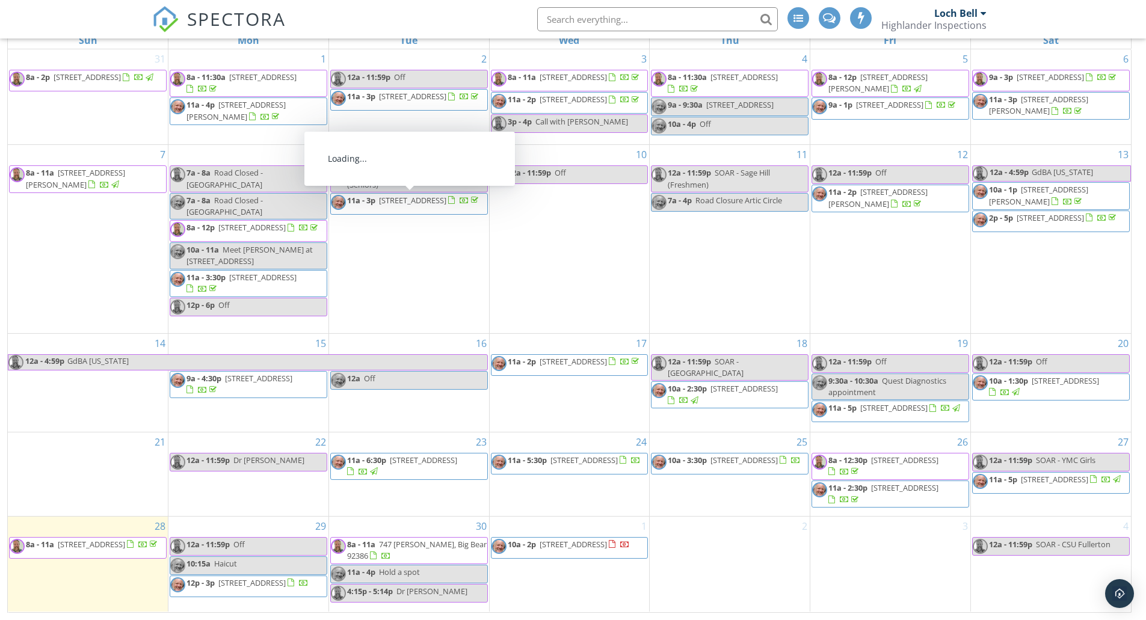
scroll to position [0, 0]
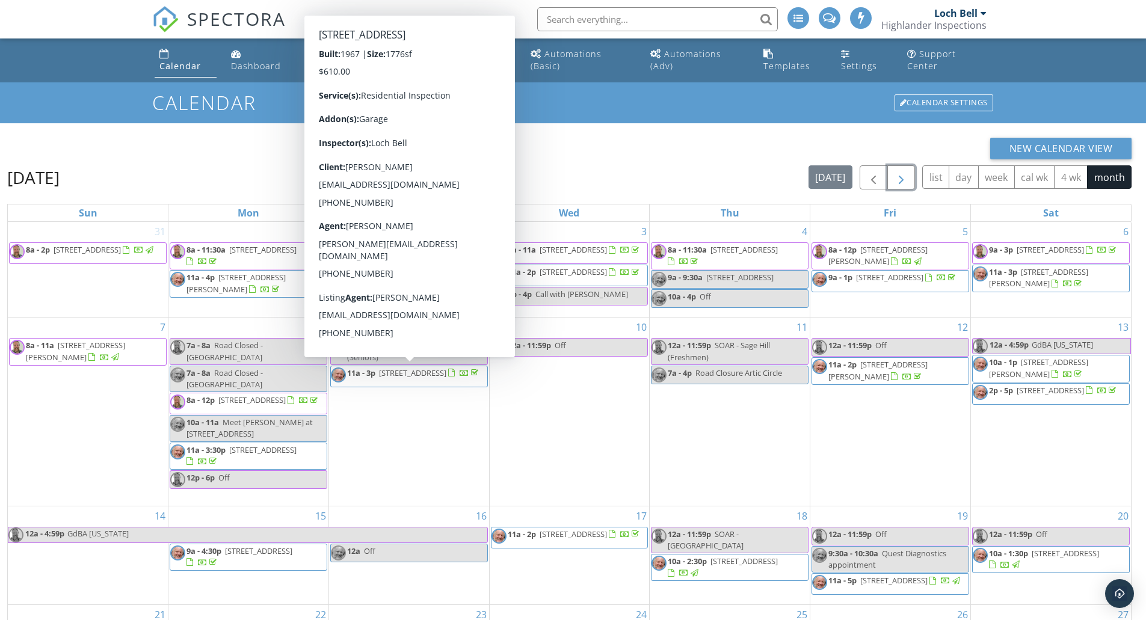
click at [903, 174] on span "button" at bounding box center [901, 178] width 14 height 14
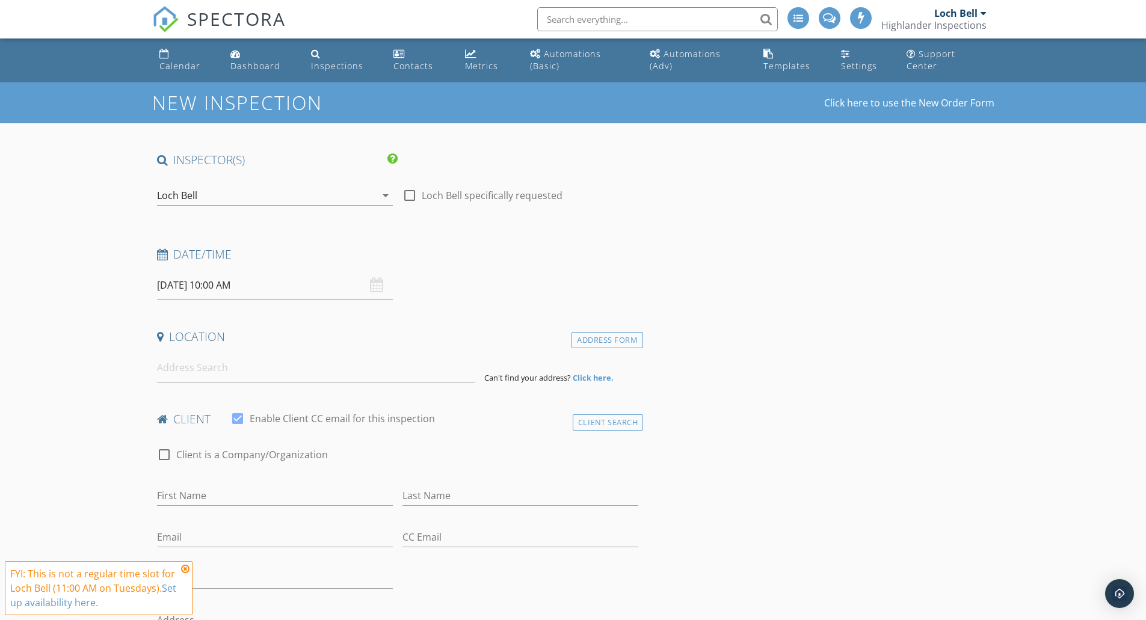
click at [187, 568] on icon at bounding box center [185, 569] width 8 height 10
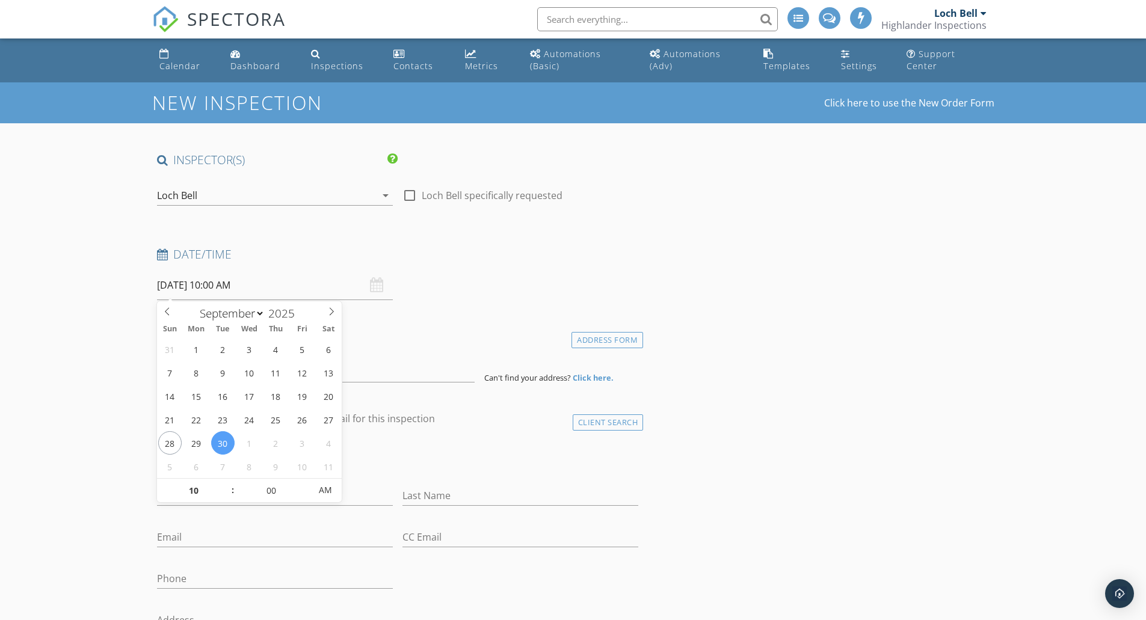
click at [214, 287] on input "[DATE] 10:00 AM" at bounding box center [275, 285] width 236 height 29
type input "11"
type input "[DATE] 11:00 AM"
click at [226, 482] on span at bounding box center [227, 485] width 8 height 12
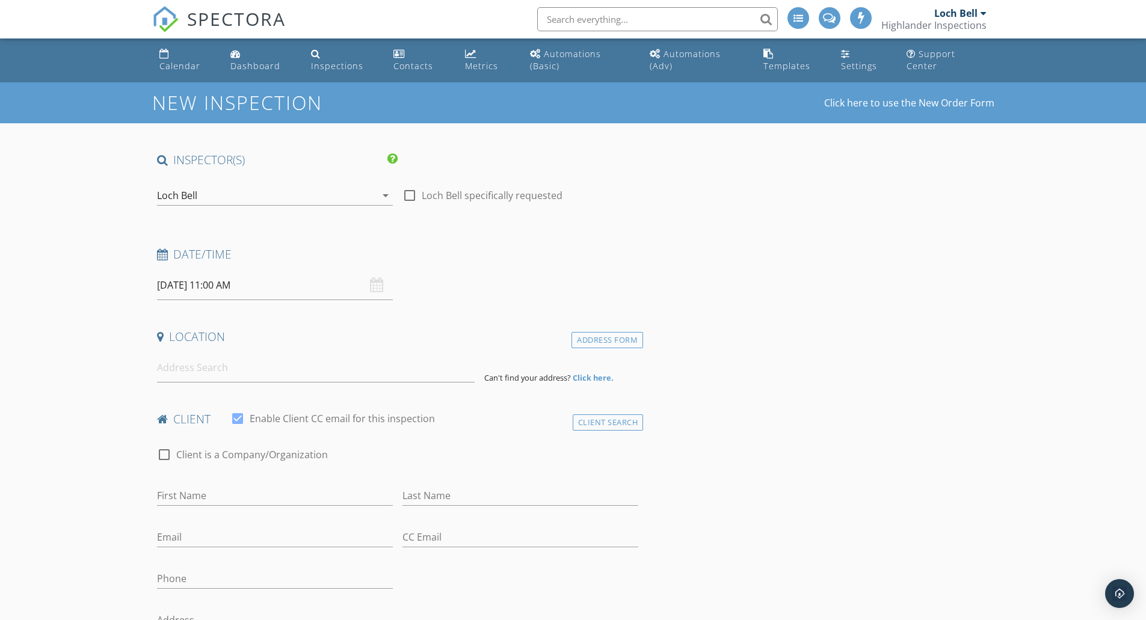
click at [202, 371] on input at bounding box center [316, 367] width 318 height 29
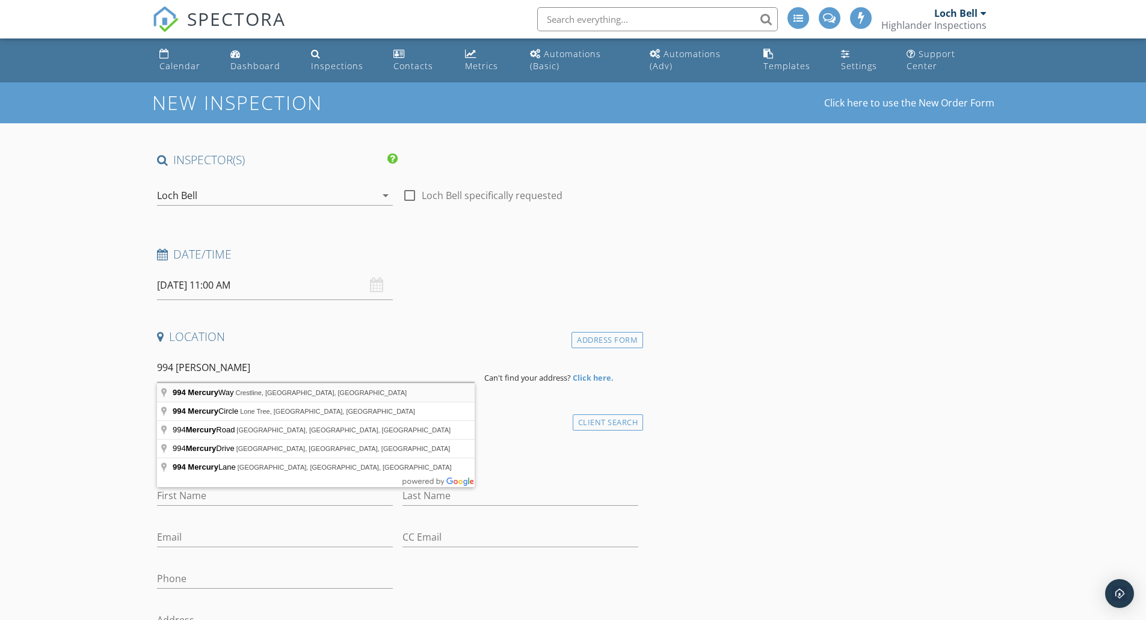
type input "994 Mercury Way, Crestline, CA, USA"
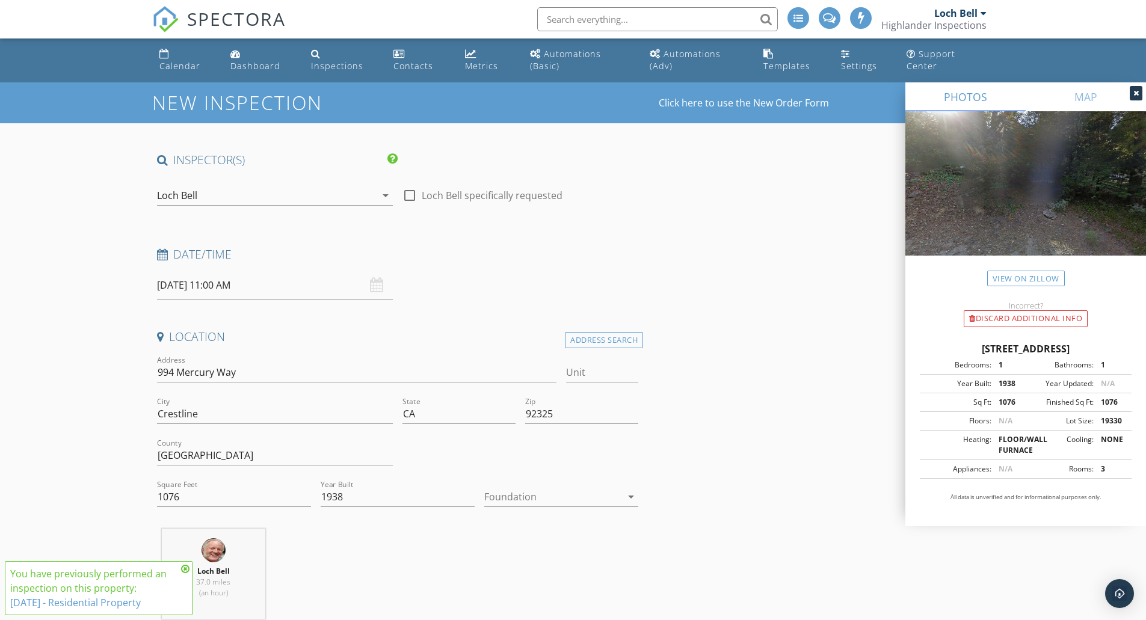
click at [184, 569] on icon at bounding box center [185, 569] width 8 height 10
click at [1135, 91] on icon at bounding box center [1136, 93] width 5 height 7
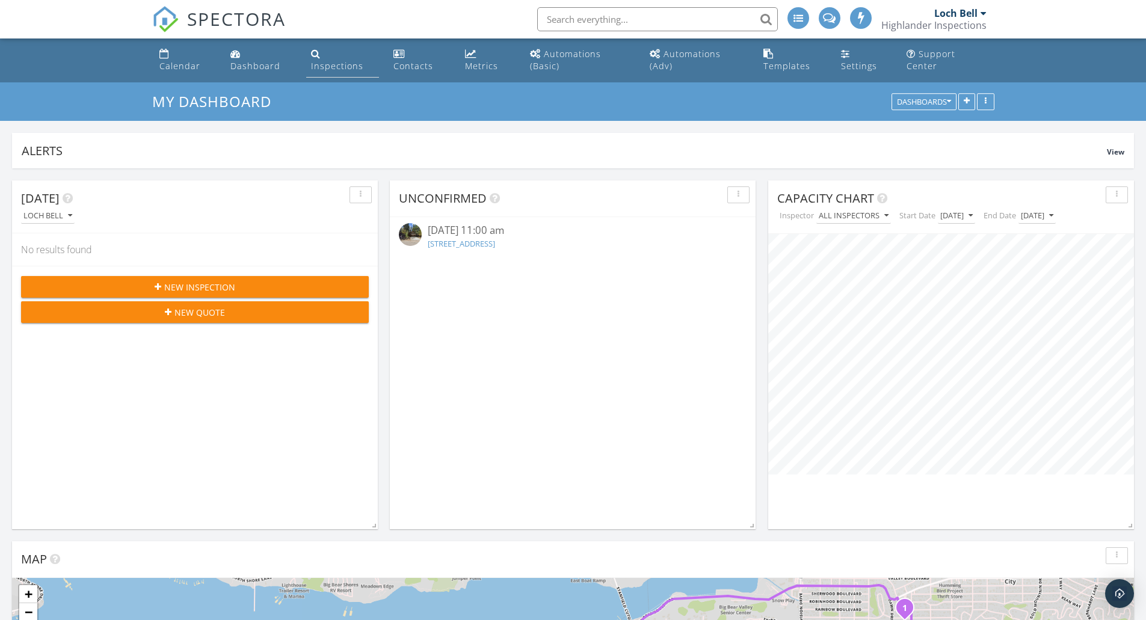
click at [321, 61] on div "Inspections" at bounding box center [337, 65] width 52 height 11
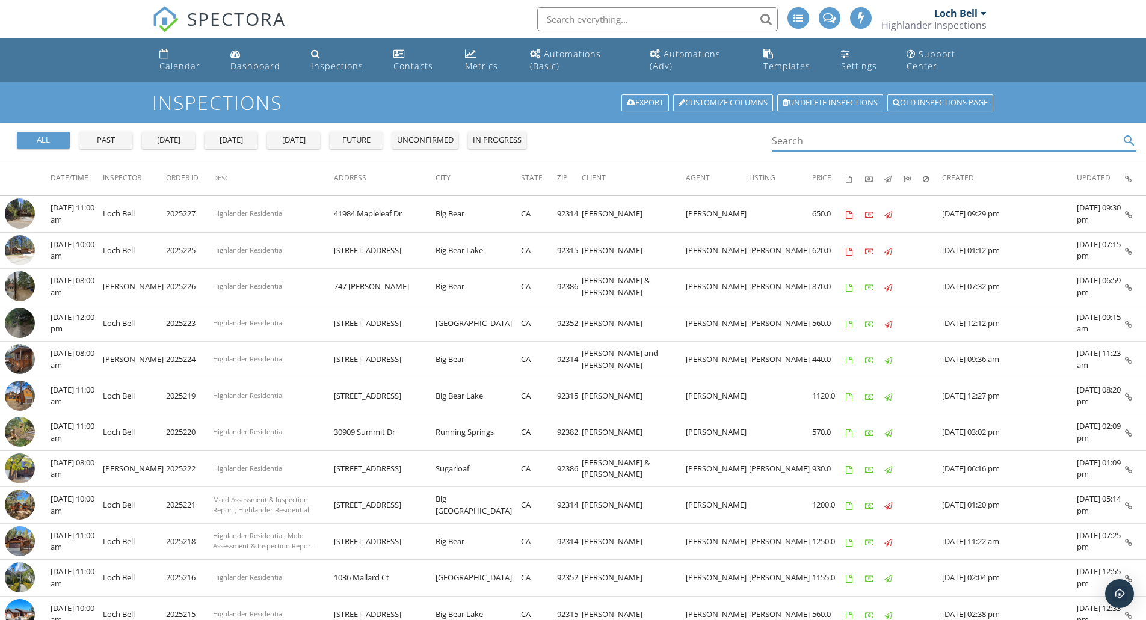
click at [848, 146] on input "Search" at bounding box center [946, 141] width 348 height 20
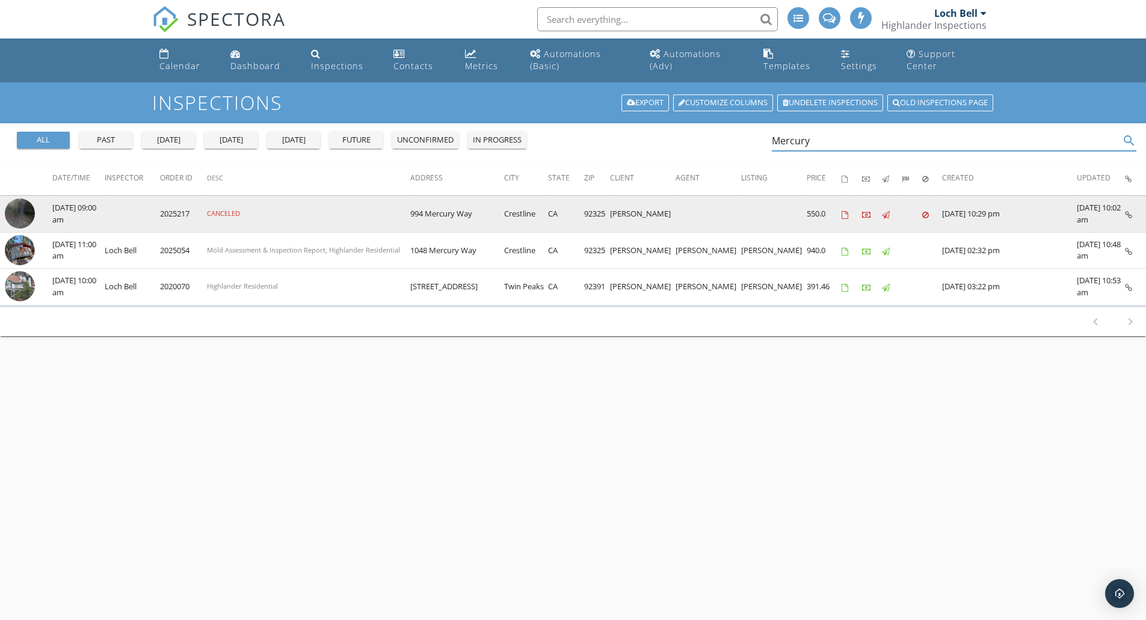
type input "Mercury"
click at [1129, 212] on icon at bounding box center [1128, 215] width 7 height 8
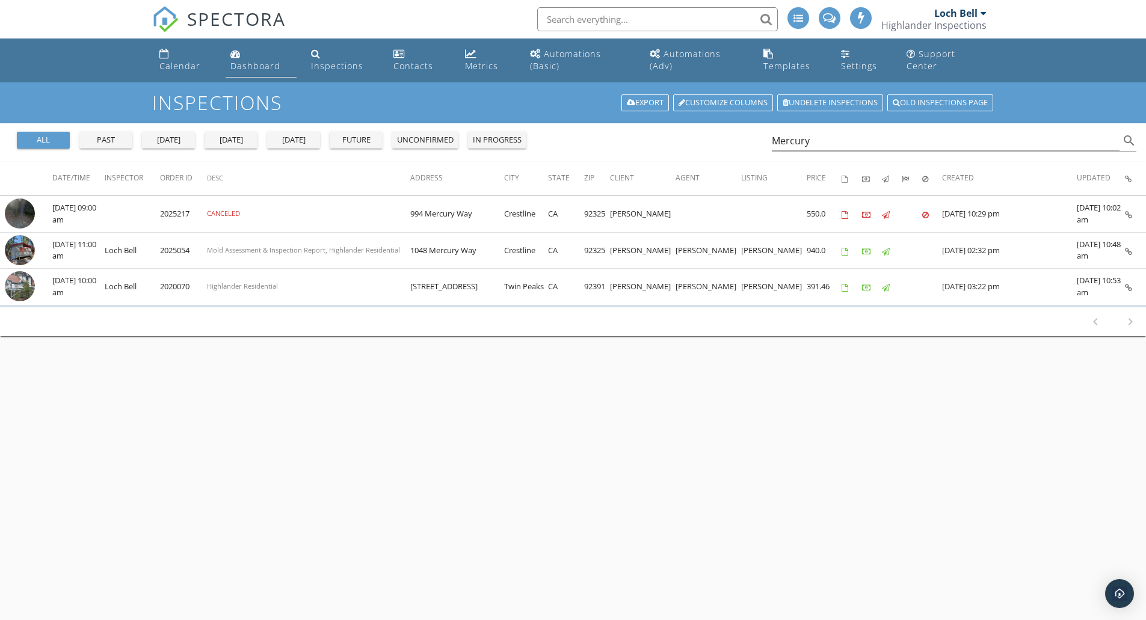
click at [241, 56] on link "Dashboard" at bounding box center [261, 60] width 71 height 34
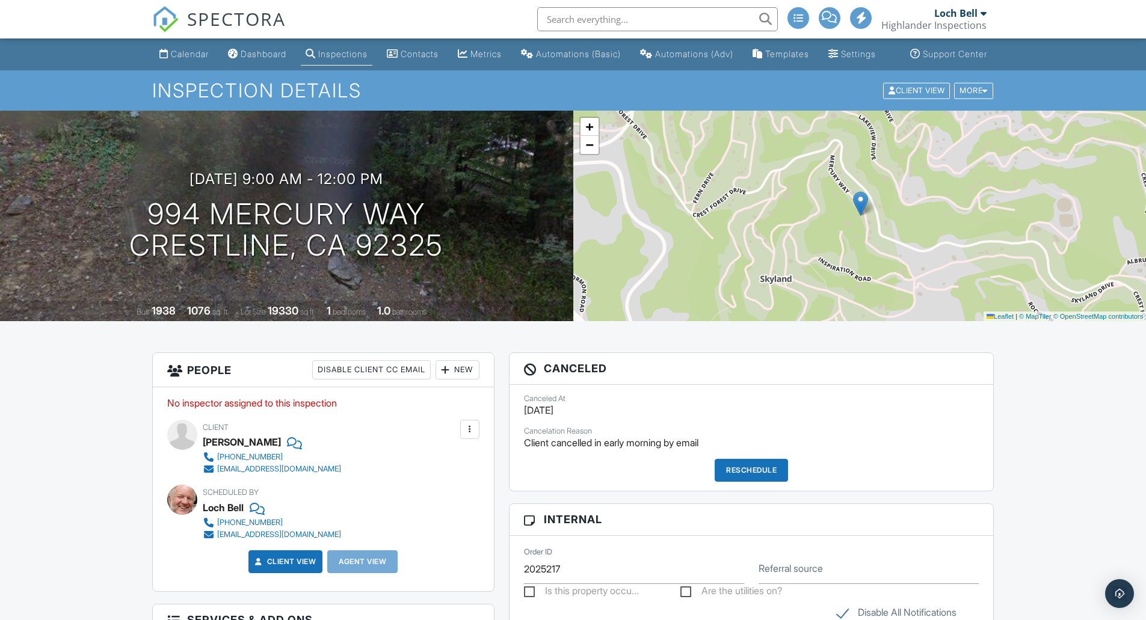
click at [469, 380] on div "New" at bounding box center [458, 369] width 44 height 19
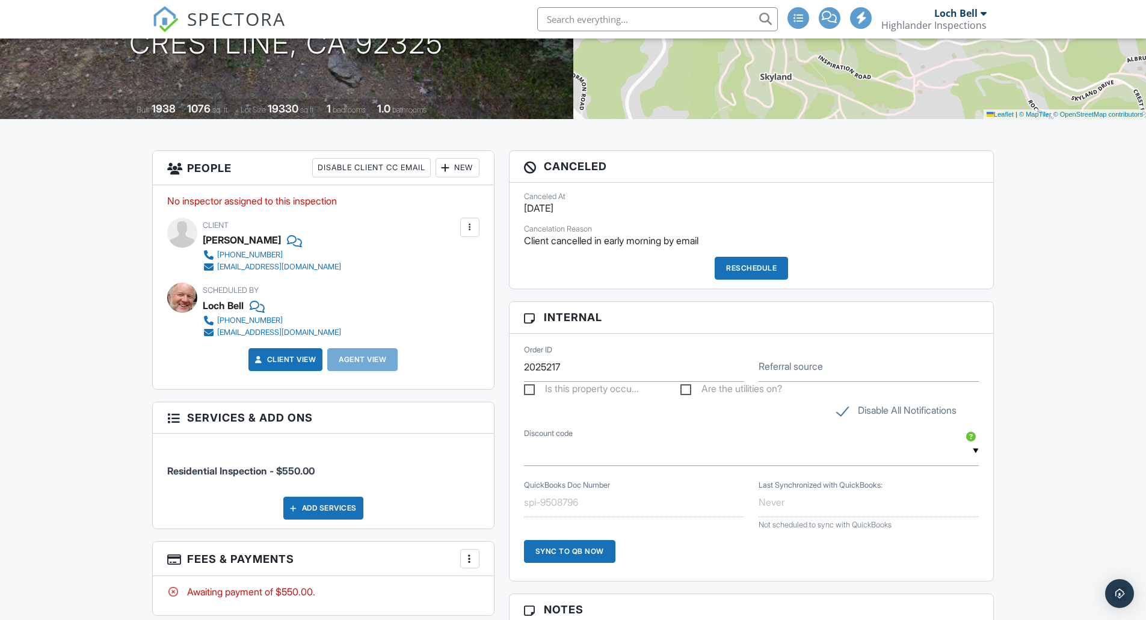
scroll to position [212, 0]
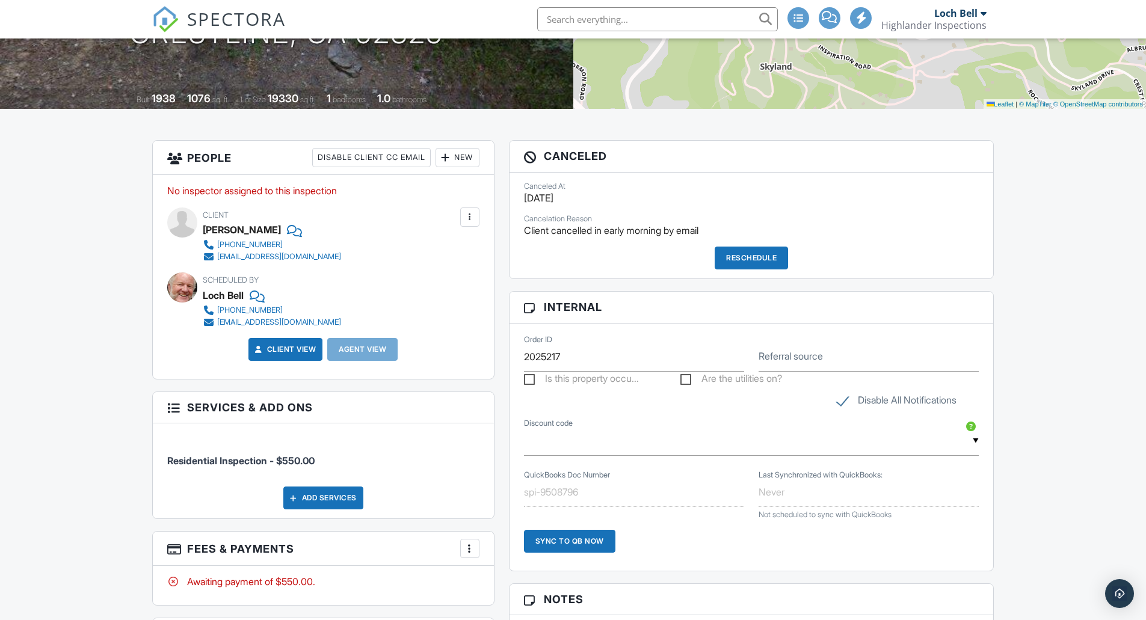
click at [455, 167] on div "New" at bounding box center [458, 157] width 44 height 19
click at [106, 265] on div "Calendar Dashboard Inspections Contacts Metrics Automations (Basic) Automations…" at bounding box center [573, 547] width 1146 height 1443
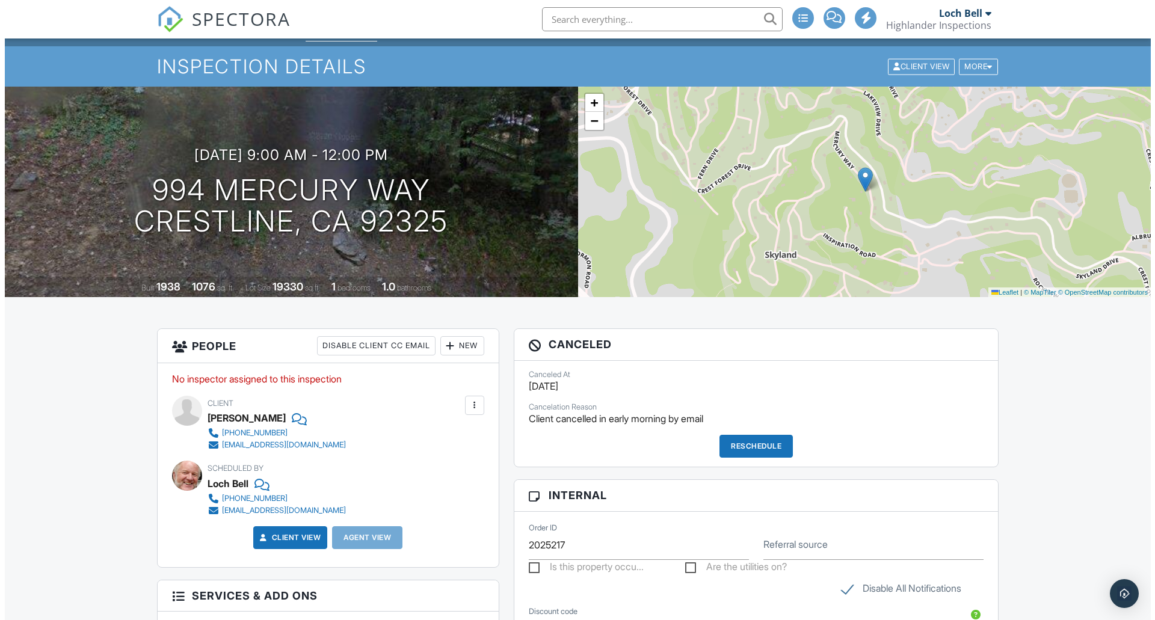
scroll to position [0, 0]
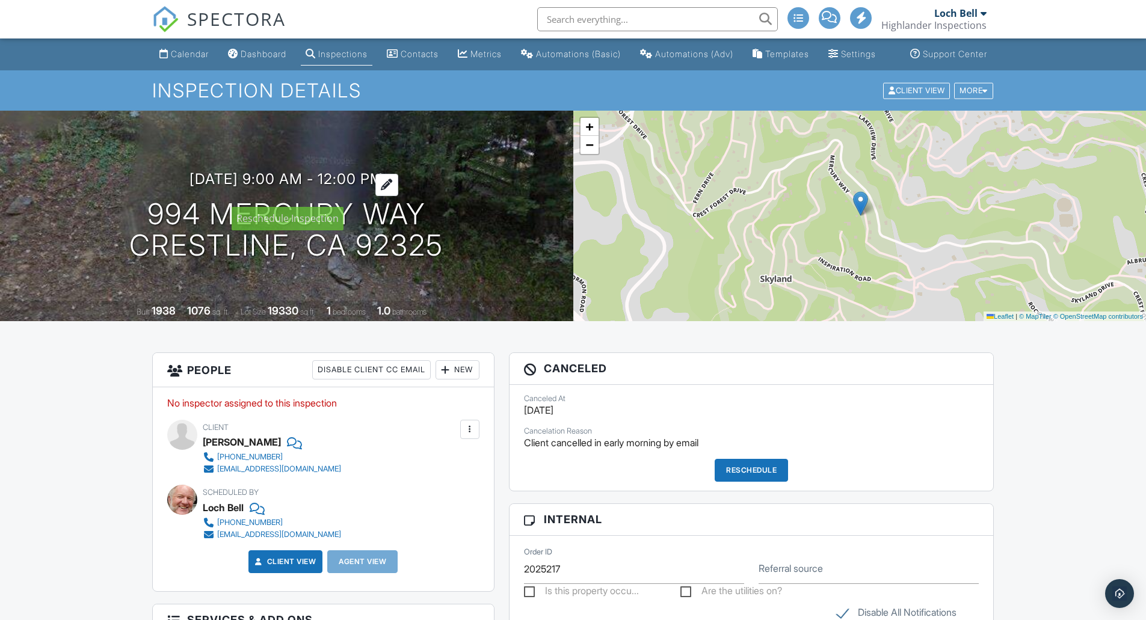
click at [282, 187] on h3 "09/17/2025 9:00 am - 12:00 pm" at bounding box center [287, 179] width 194 height 16
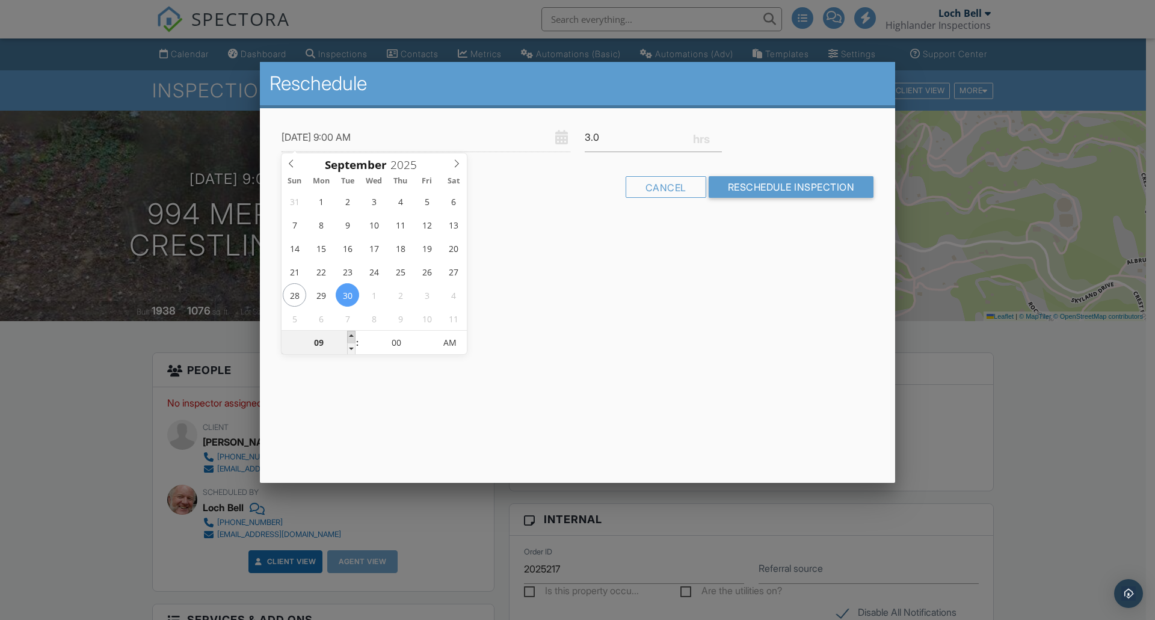
type input "09/30/2025 10:00 AM"
type input "10"
click at [349, 333] on span at bounding box center [351, 337] width 8 height 12
type input "09/30/2025 11:00 AM"
type input "11"
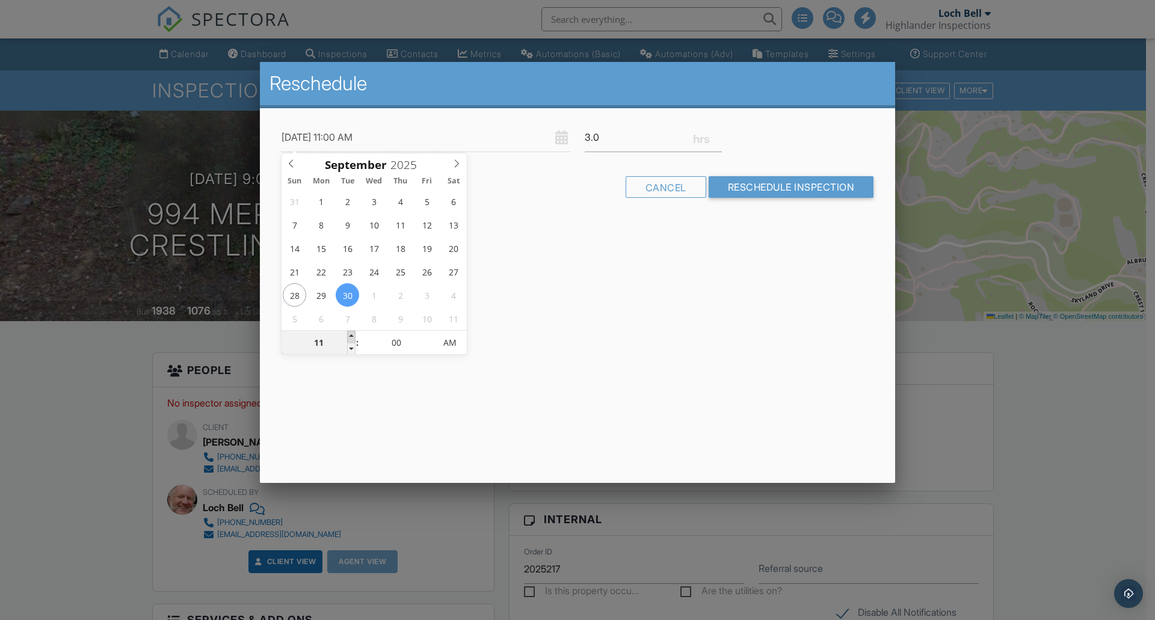
click at [349, 333] on span at bounding box center [351, 337] width 8 height 12
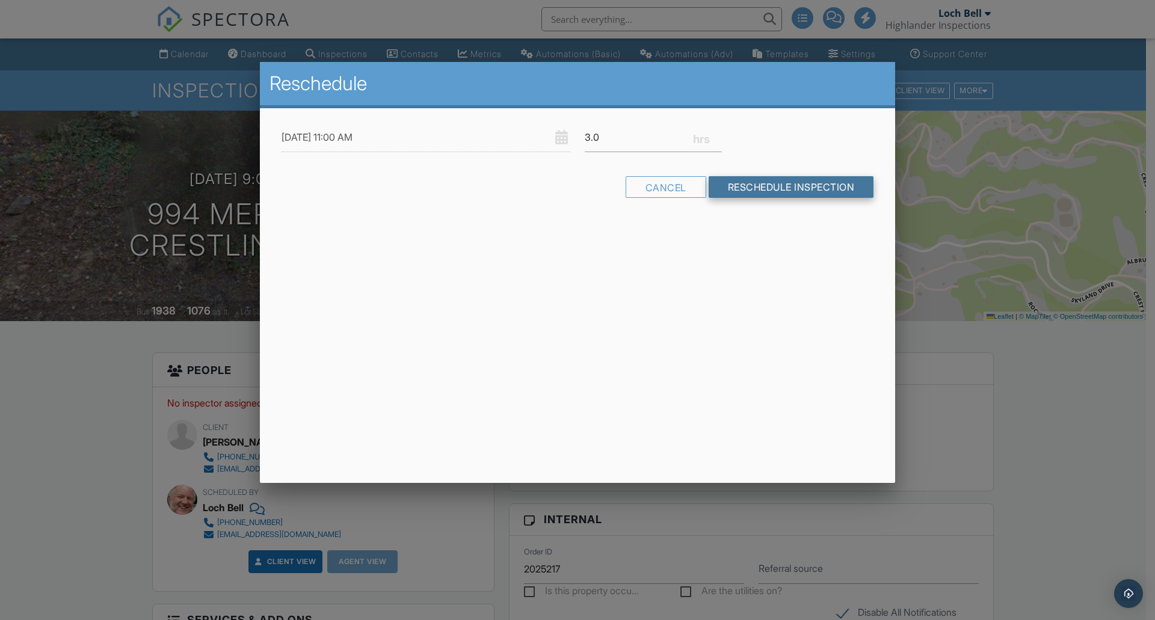
click at [755, 188] on input "Reschedule Inspection" at bounding box center [791, 187] width 165 height 22
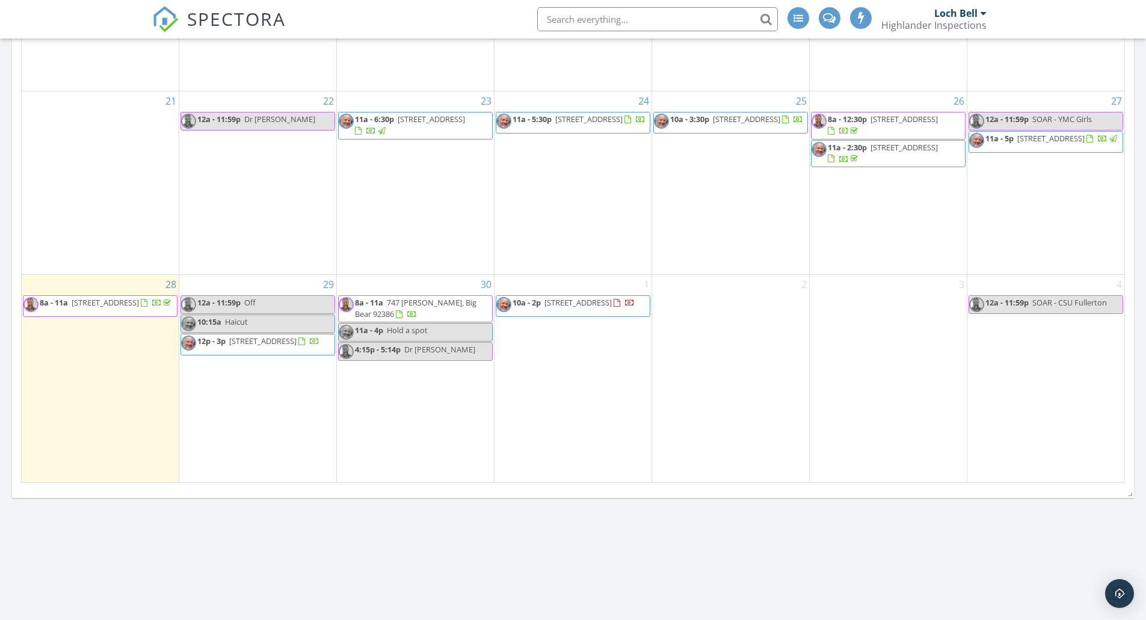
scroll to position [2005, 0]
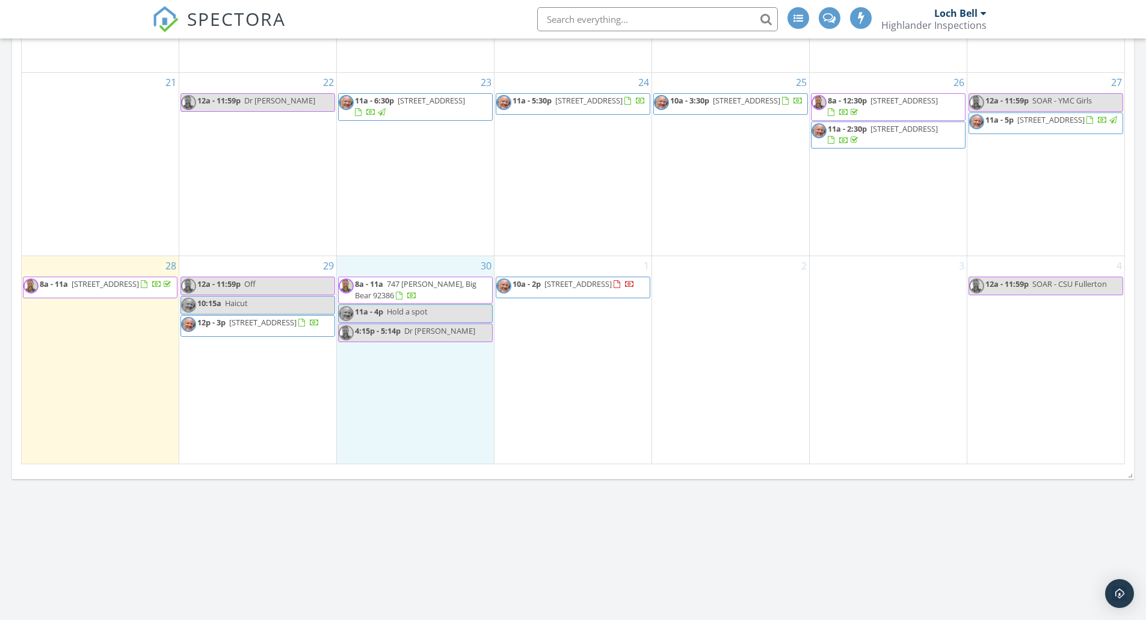
click at [460, 410] on div "30 8a - 11a [STREET_ADDRESS][PERSON_NAME] 11a - 4p Hold a spot 4:15p - 5:14p Dr…" at bounding box center [415, 360] width 157 height 208
click at [402, 378] on link "Cancel" at bounding box center [415, 381] width 62 height 19
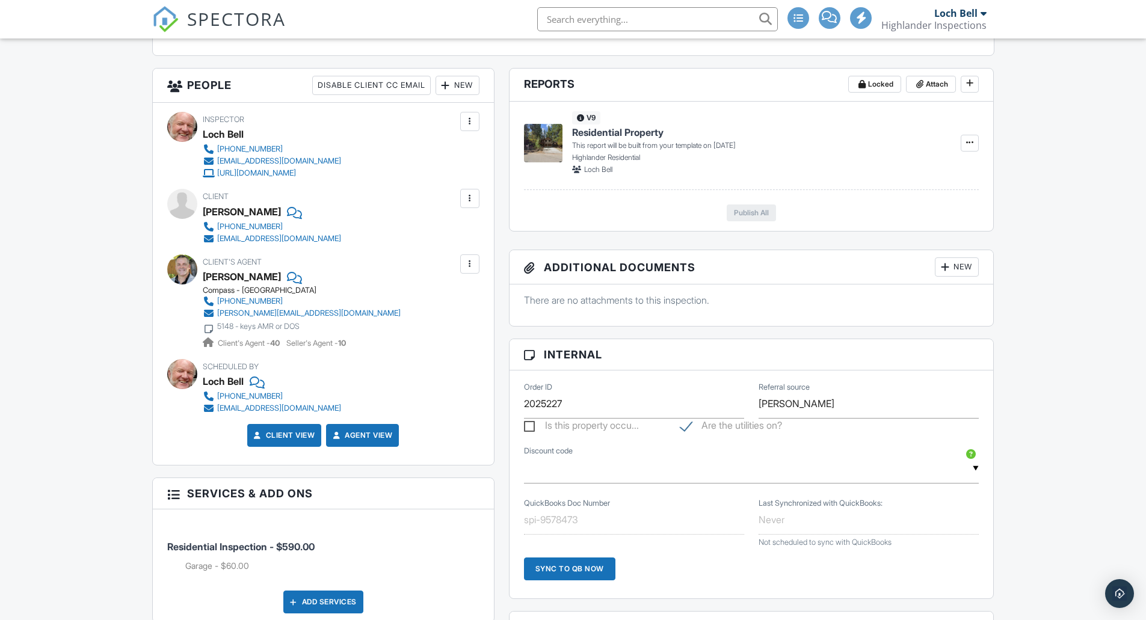
click at [471, 205] on div at bounding box center [470, 199] width 12 height 12
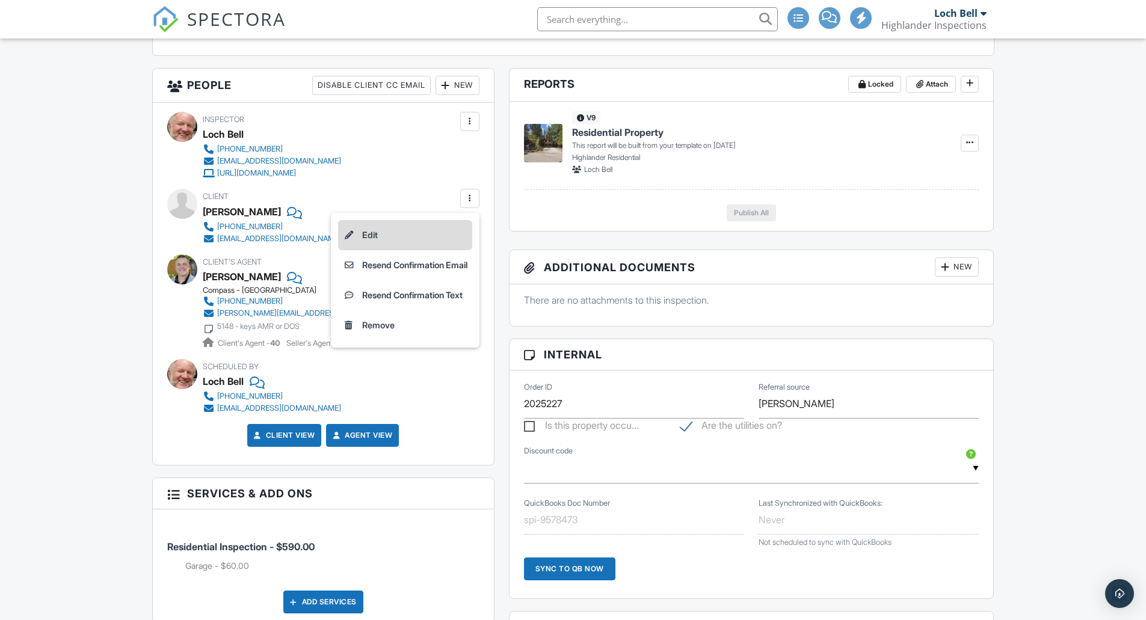
click at [383, 244] on li "Edit" at bounding box center [405, 235] width 134 height 30
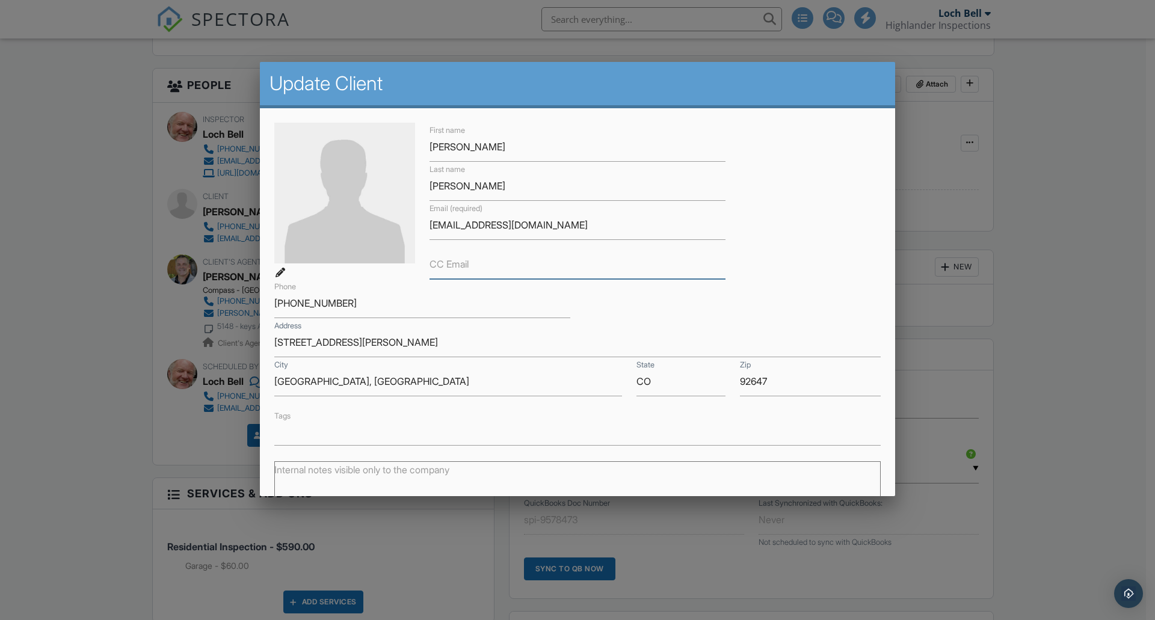
click at [554, 256] on input "CC Email" at bounding box center [578, 264] width 296 height 29
paste input "susan.wong@questpublicsector.com"
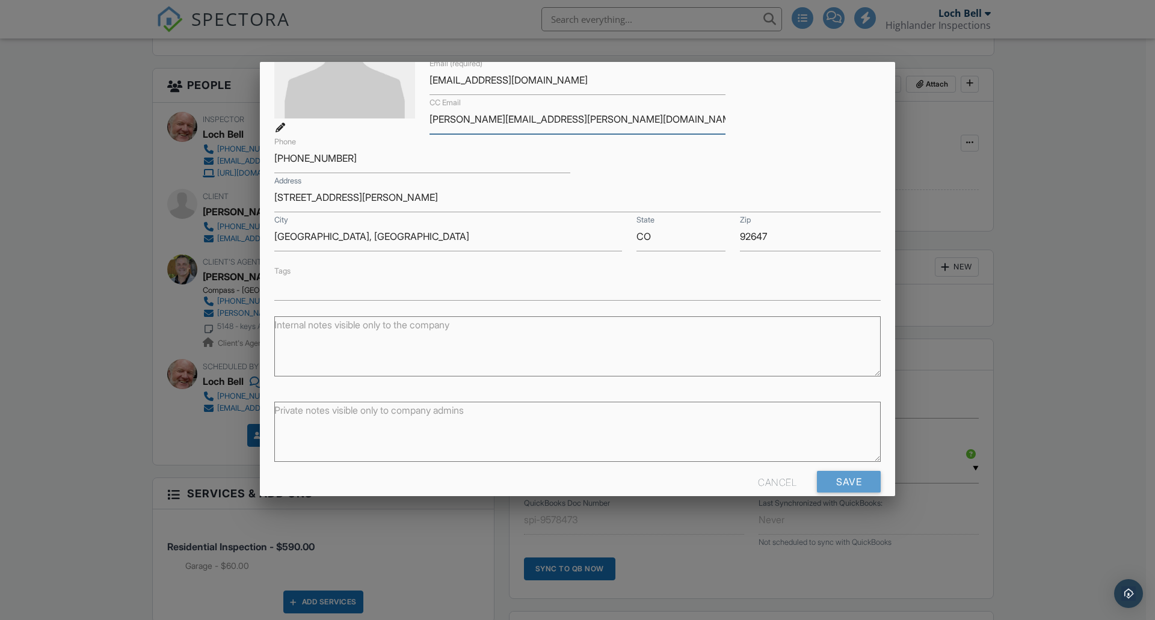
scroll to position [165, 0]
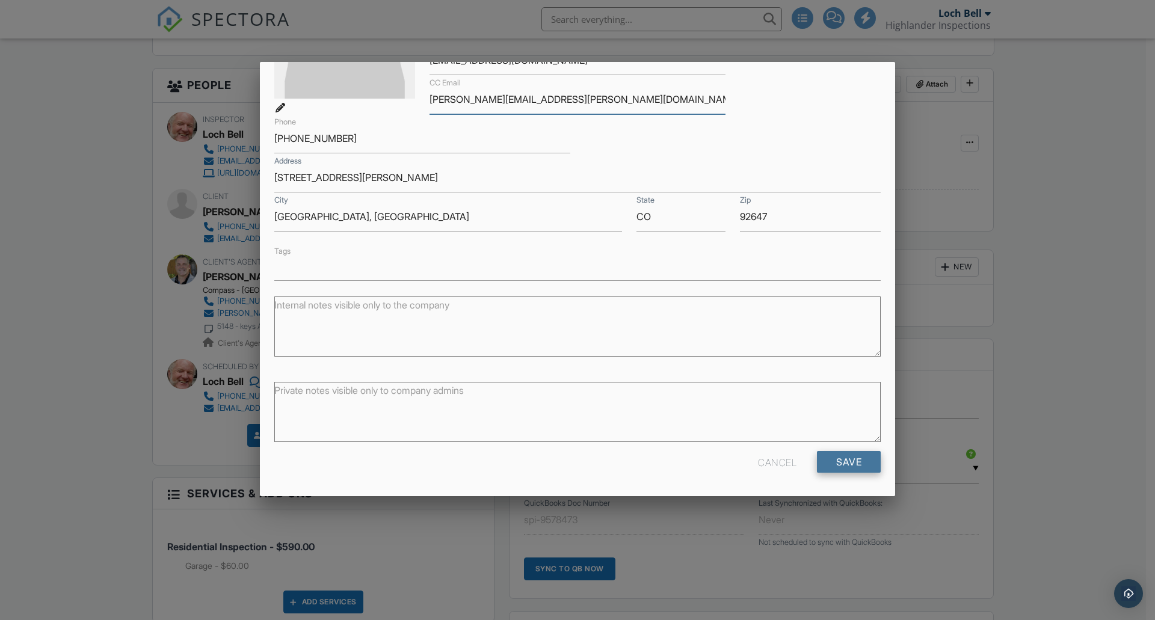
type input "susan.wong@questpublicsector.com"
click at [841, 458] on input "Save" at bounding box center [849, 462] width 64 height 22
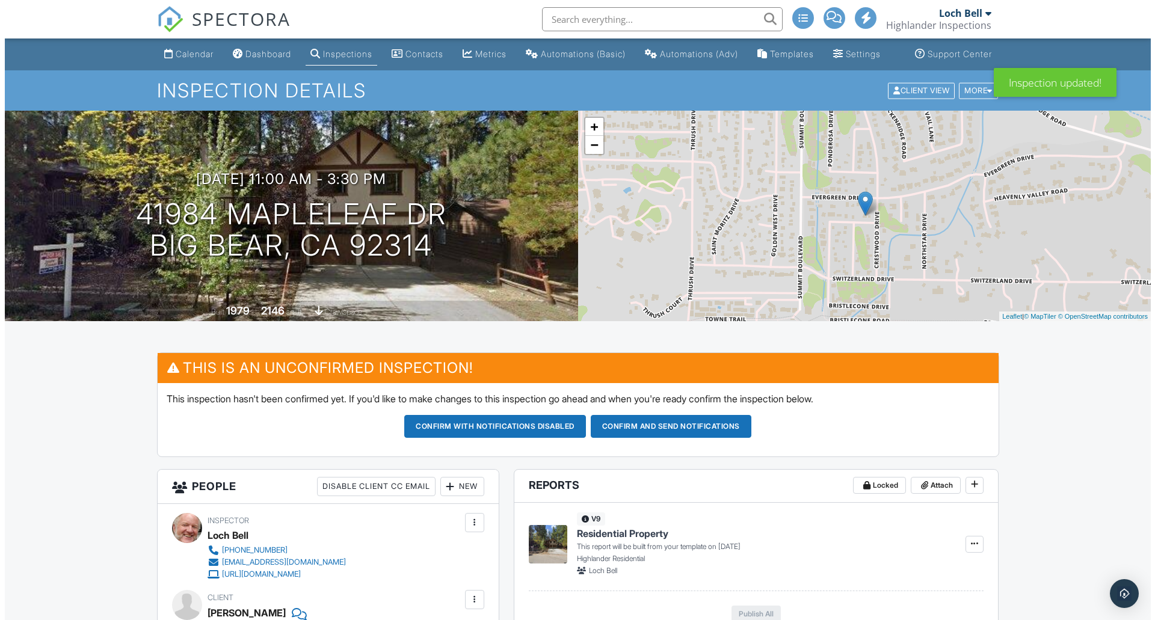
scroll to position [401, 0]
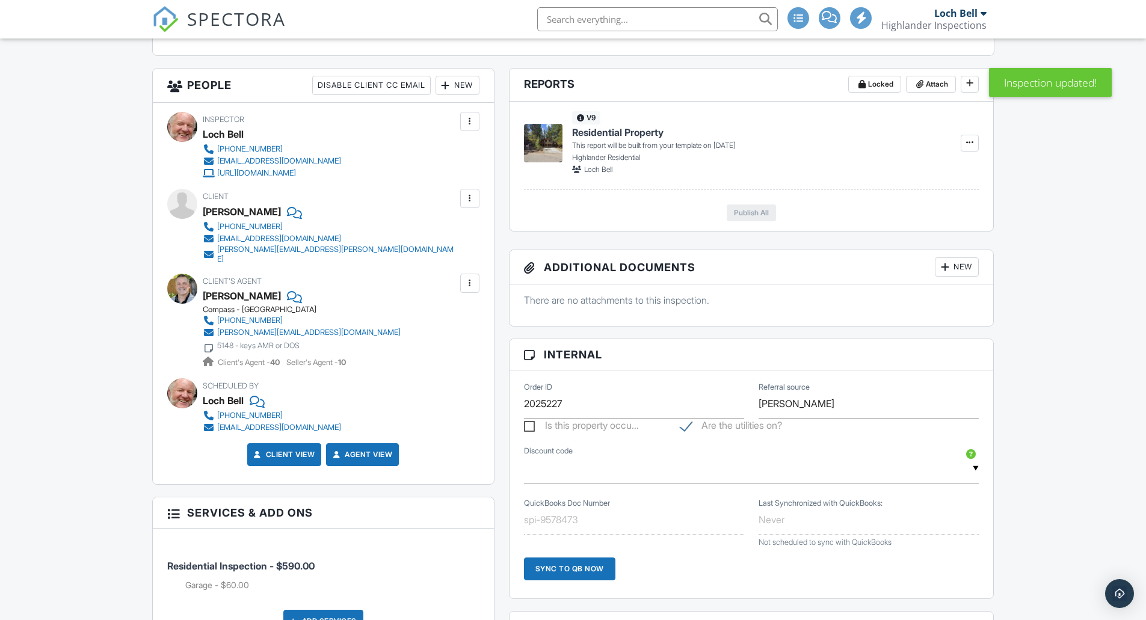
click at [467, 205] on div at bounding box center [470, 199] width 12 height 12
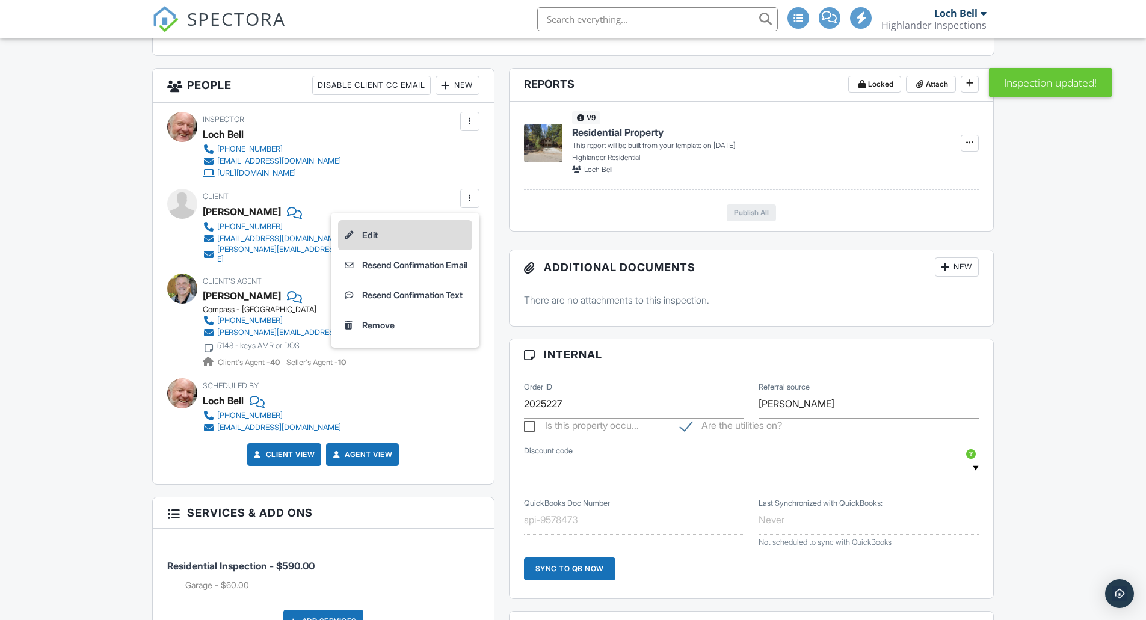
click at [426, 247] on li "Edit" at bounding box center [405, 235] width 134 height 30
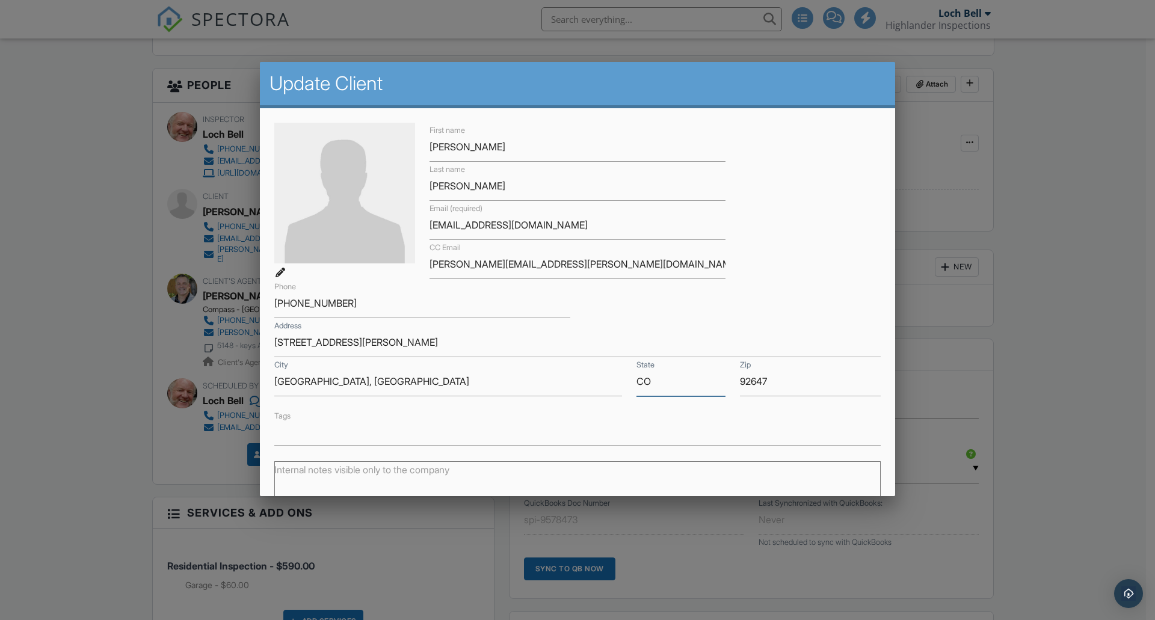
click at [671, 384] on input "CO" at bounding box center [681, 381] width 89 height 29
type input "CA"
click at [406, 388] on input "[GEOGRAPHIC_DATA], [GEOGRAPHIC_DATA]" at bounding box center [448, 381] width 348 height 29
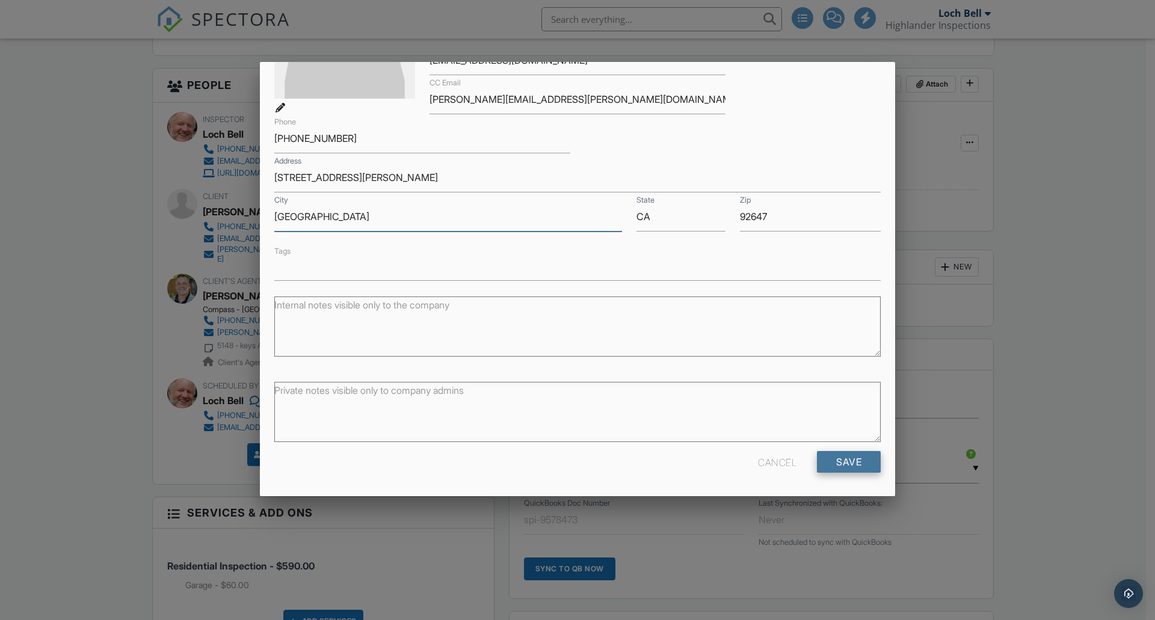
type input "Huntington Beach"
click at [824, 457] on input "Save" at bounding box center [849, 462] width 64 height 22
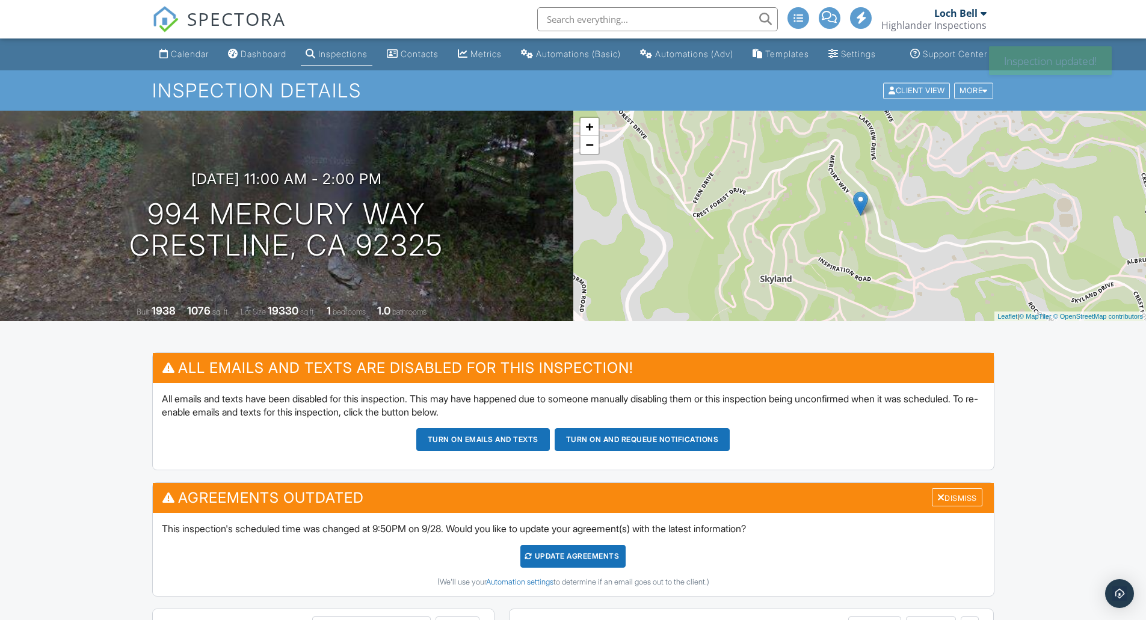
click at [553, 568] on div "Update Agreements" at bounding box center [572, 556] width 105 height 23
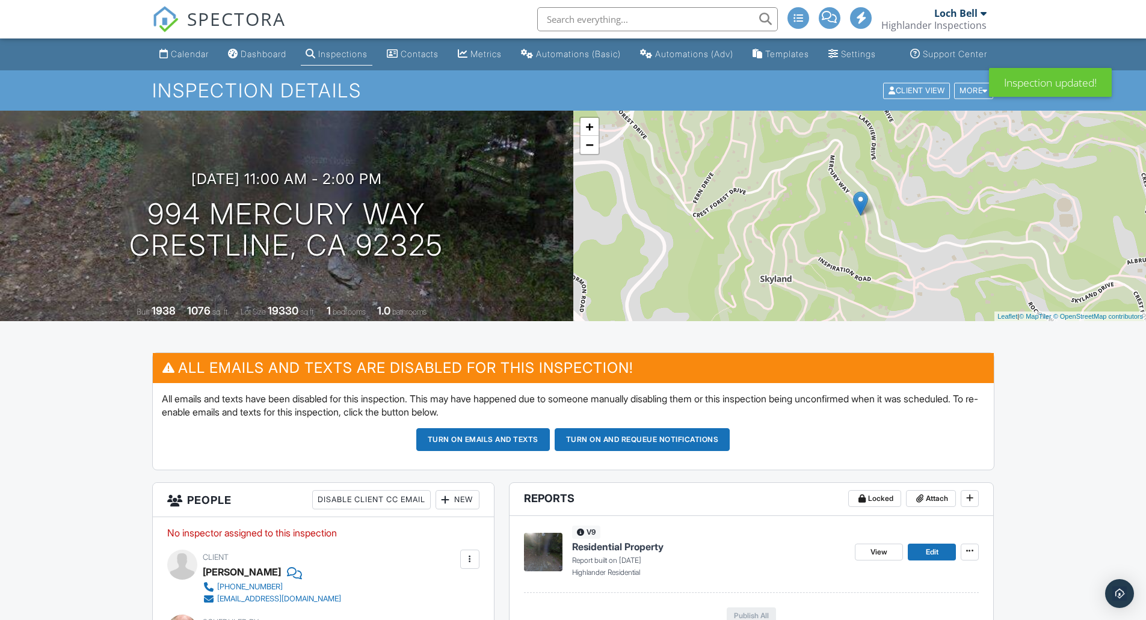
click at [464, 510] on div "New" at bounding box center [458, 499] width 44 height 19
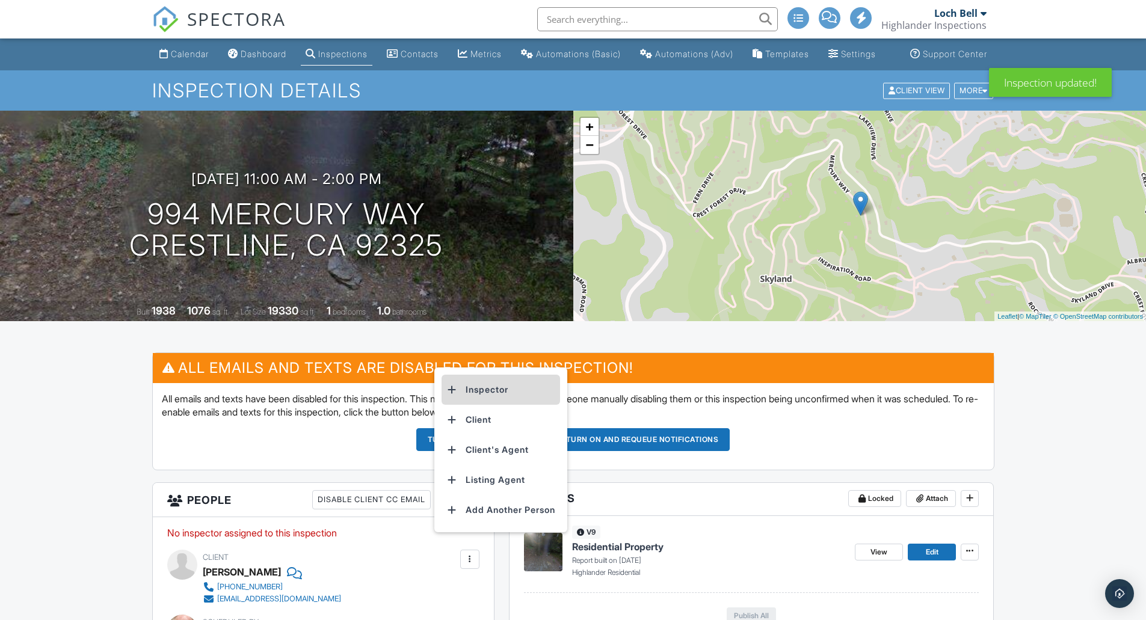
click at [501, 394] on li "Inspector" at bounding box center [501, 390] width 119 height 30
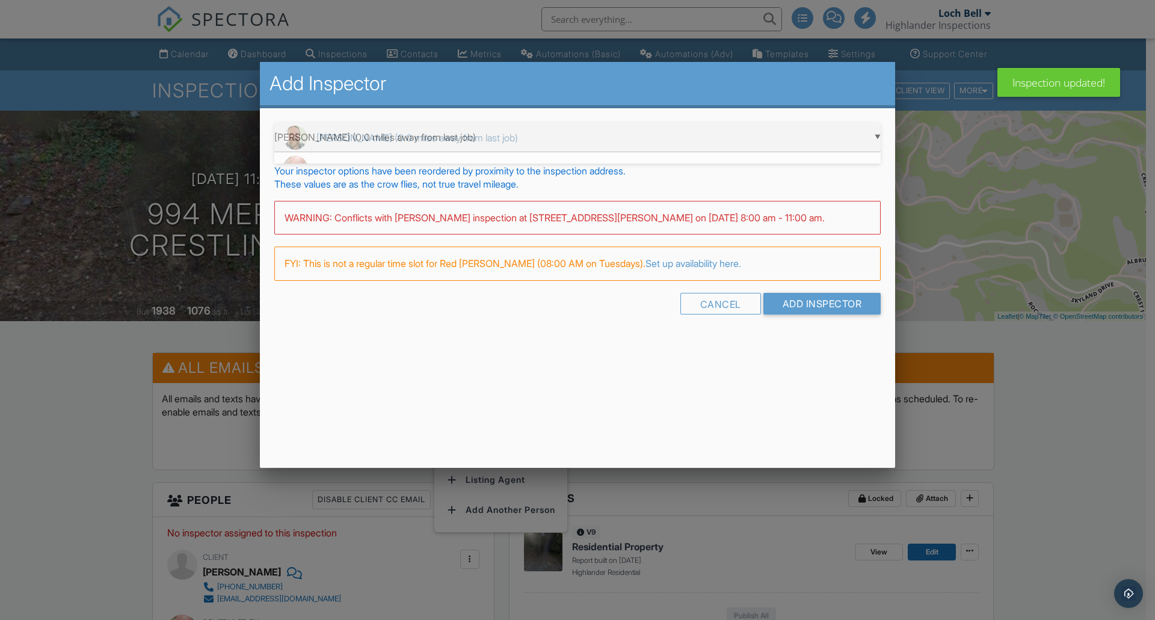
click at [492, 132] on div "▼ Red Werner (0.0 miles away from last job) Red Werner (0.0 miles away from las…" at bounding box center [577, 137] width 606 height 29
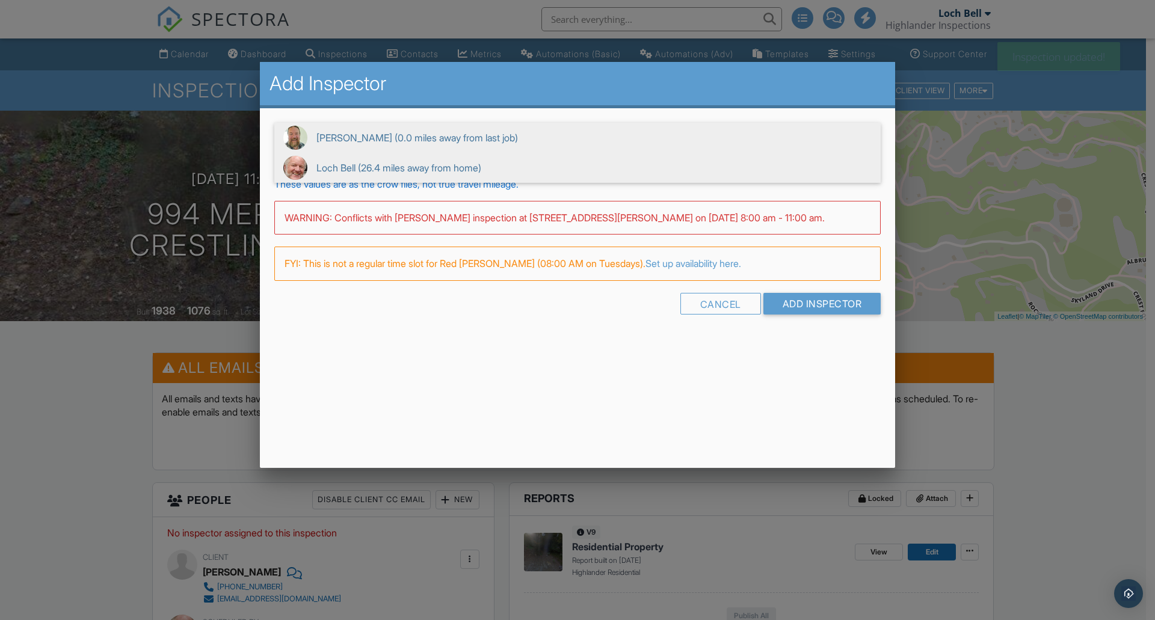
click at [487, 167] on span "Loch Bell (26.4 miles away from home)" at bounding box center [577, 168] width 606 height 30
type input "Loch Bell (26.4 miles away from home)"
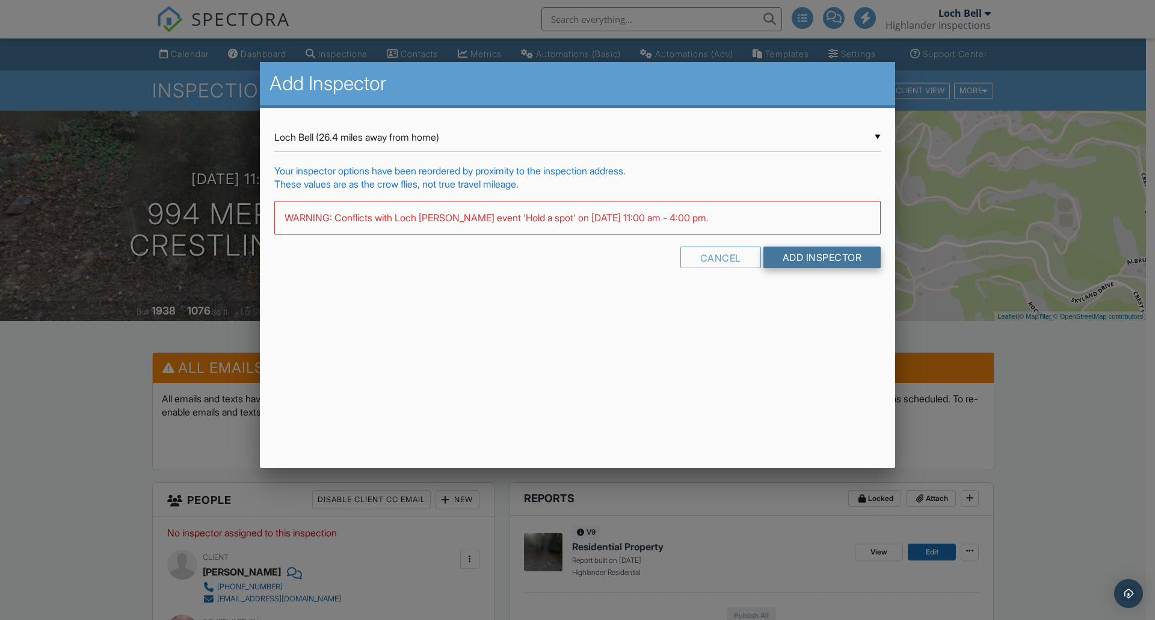
click at [819, 253] on input "Add Inspector" at bounding box center [823, 258] width 118 height 22
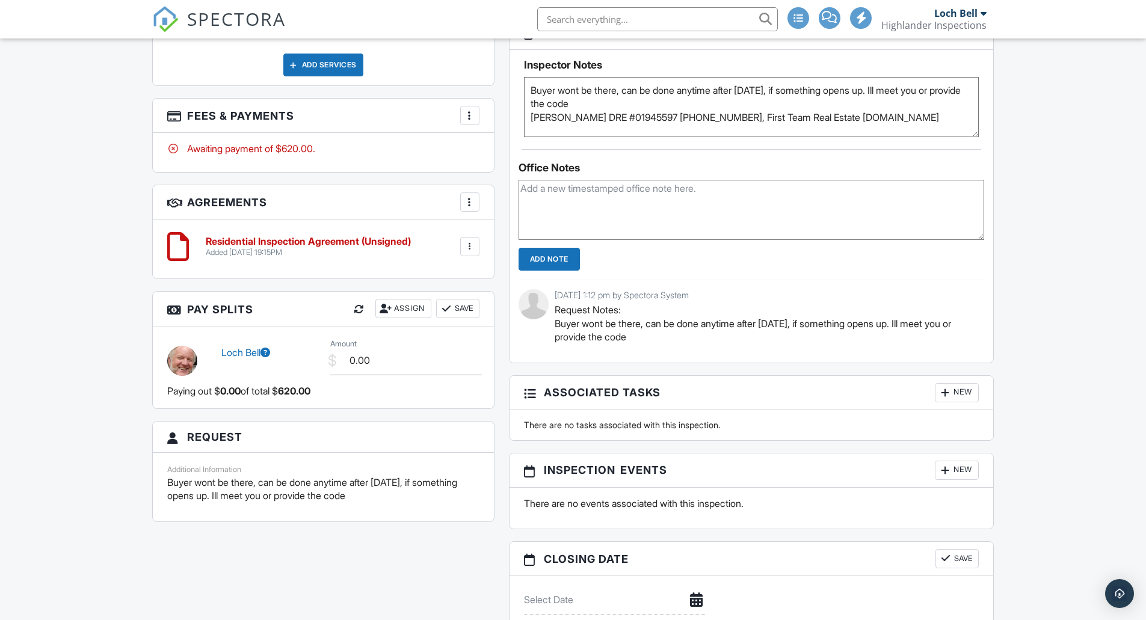
click at [530, 98] on textarea "Buyer wont be there, can be done anytime after Monday, if something opens up. I…" at bounding box center [751, 107] width 455 height 60
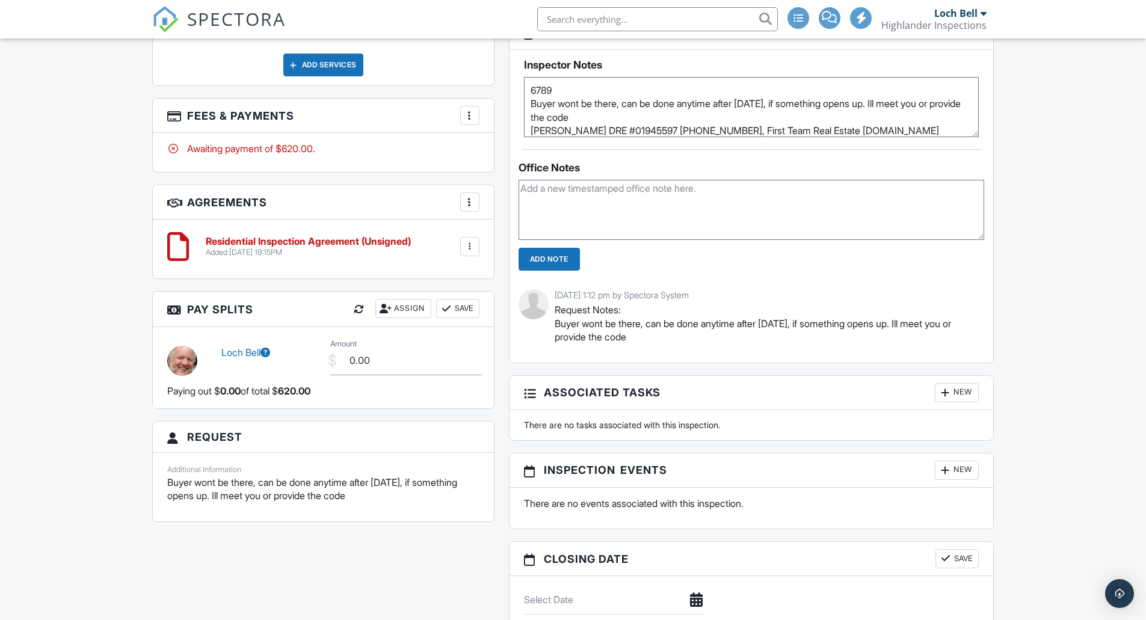
type textarea "6789 Buyer wont be there, can be done anytime after [DATE], if something opens …"
click at [100, 184] on div "Calendar Dashboard Inspections Contacts Metrics Automations (Basic) Automations…" at bounding box center [573, 331] width 1146 height 2381
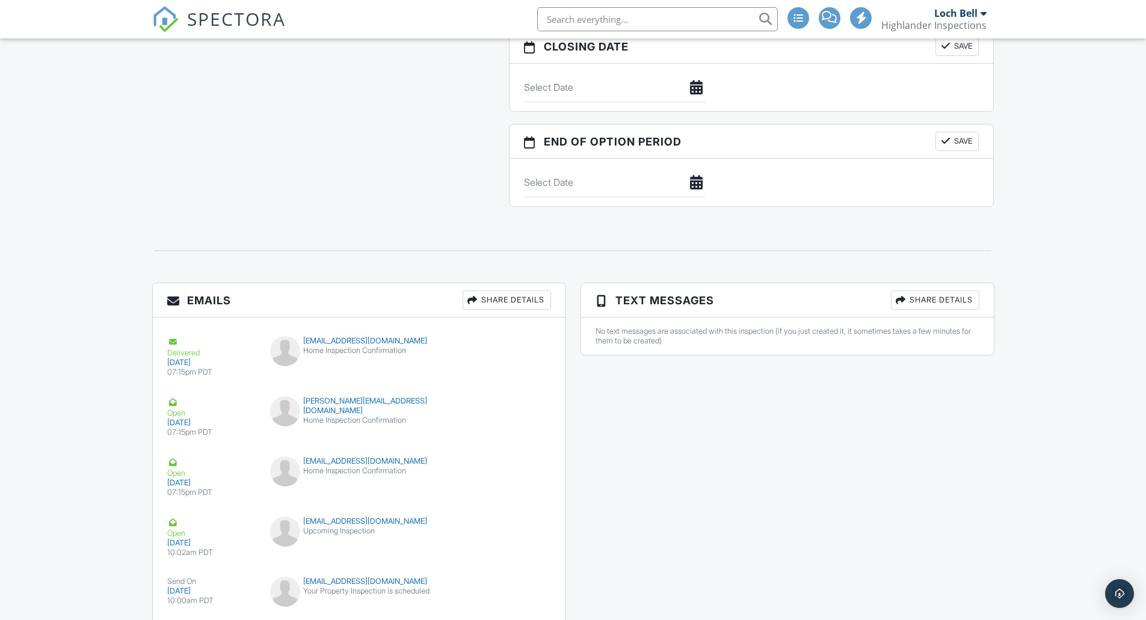
scroll to position [1812, 0]
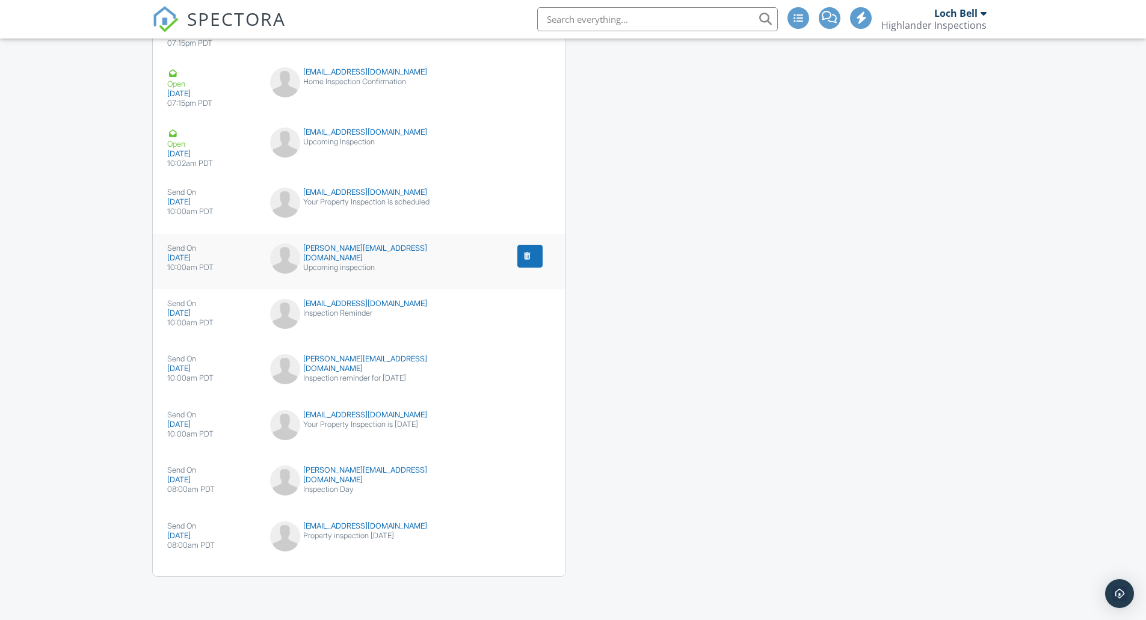
click at [532, 252] on div "submit" at bounding box center [528, 256] width 12 height 12
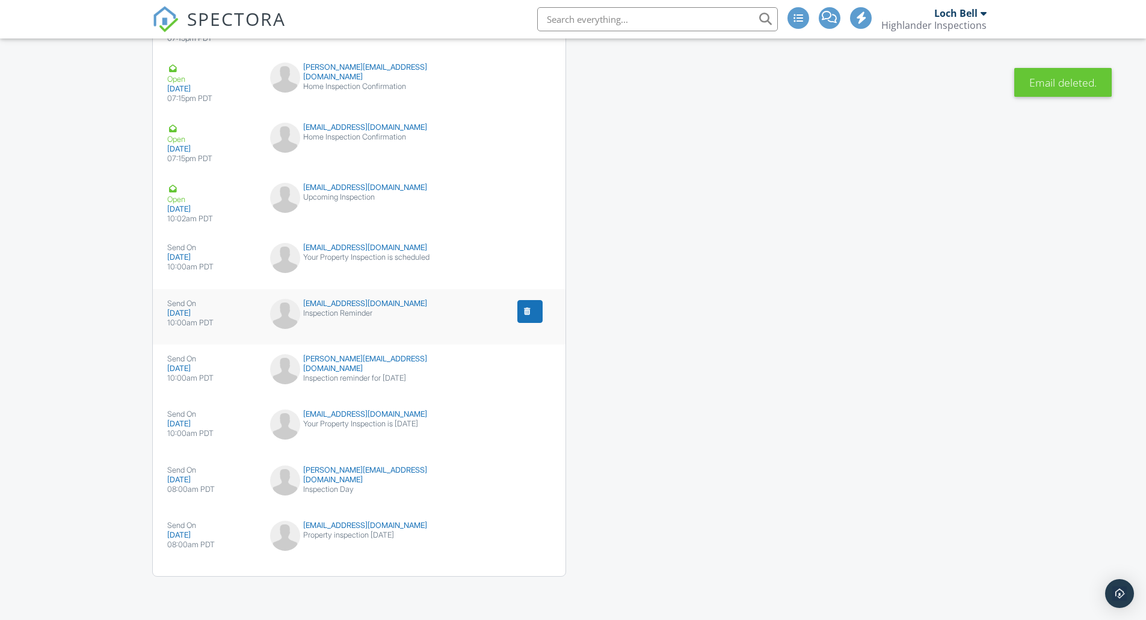
click at [525, 310] on div "submit" at bounding box center [528, 312] width 12 height 12
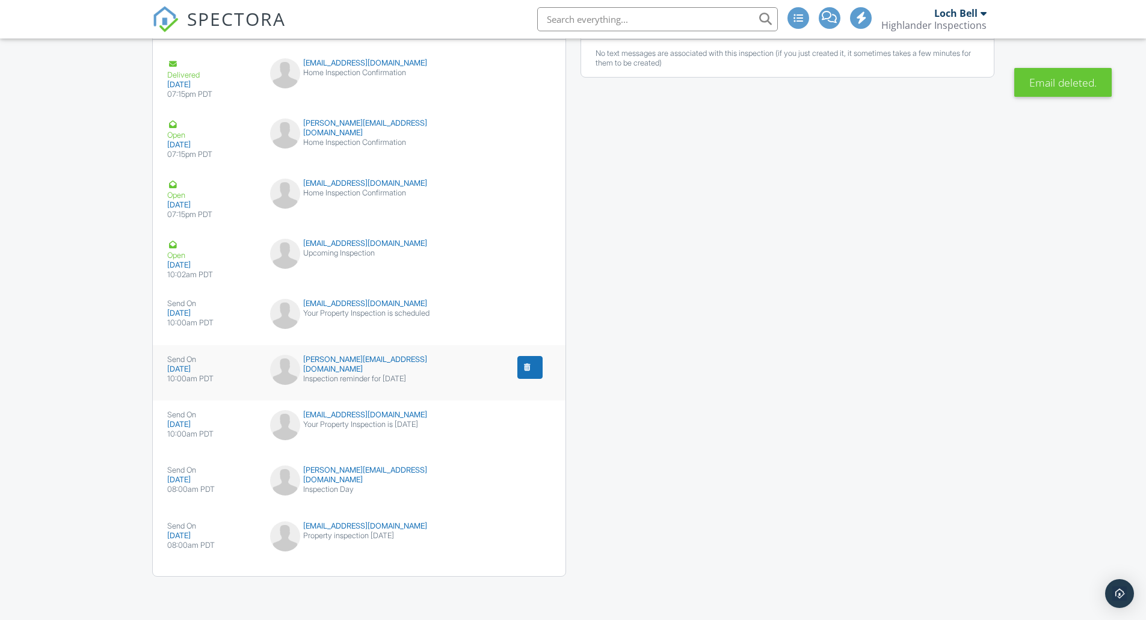
click at [520, 369] on button "submit" at bounding box center [529, 367] width 25 height 23
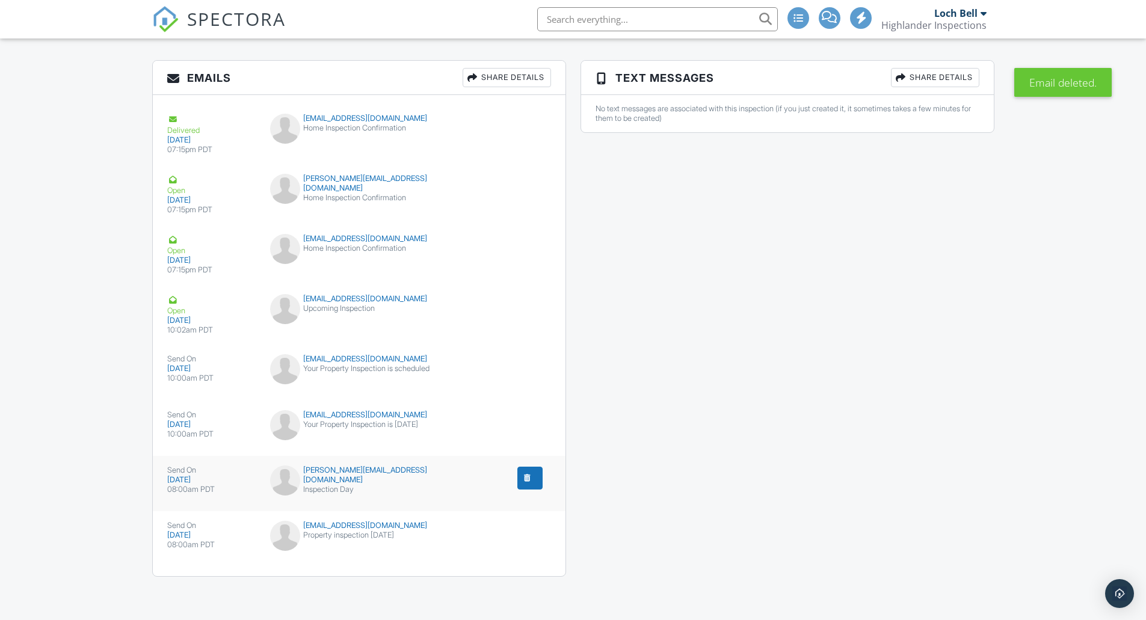
click at [519, 478] on button "submit" at bounding box center [529, 478] width 25 height 23
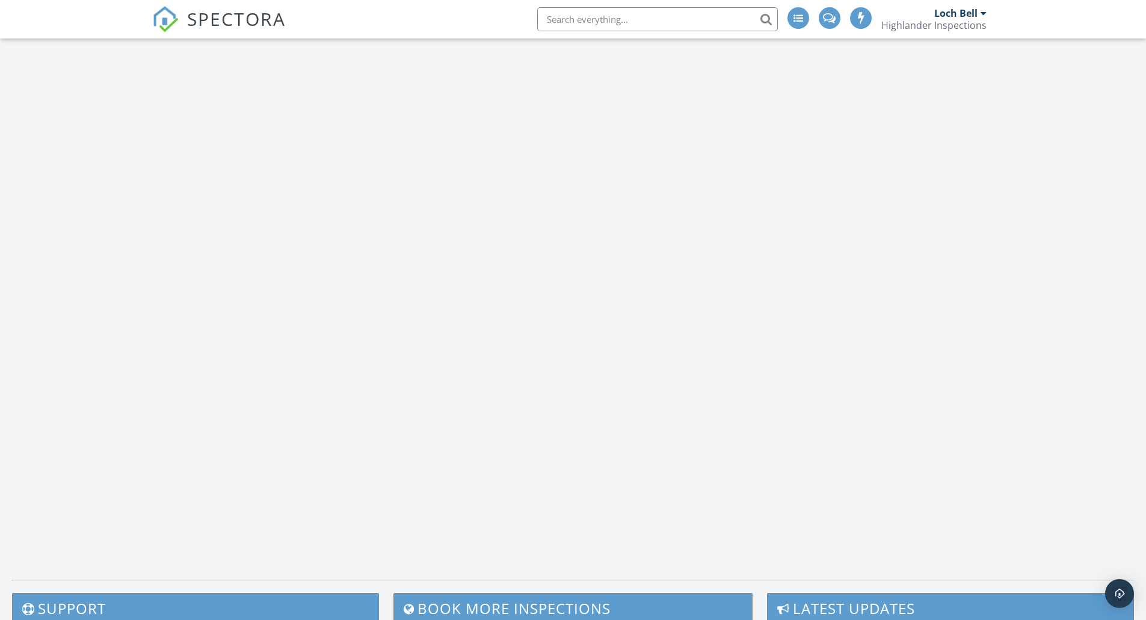
scroll to position [2058, 0]
